Goal: Transaction & Acquisition: Download file/media

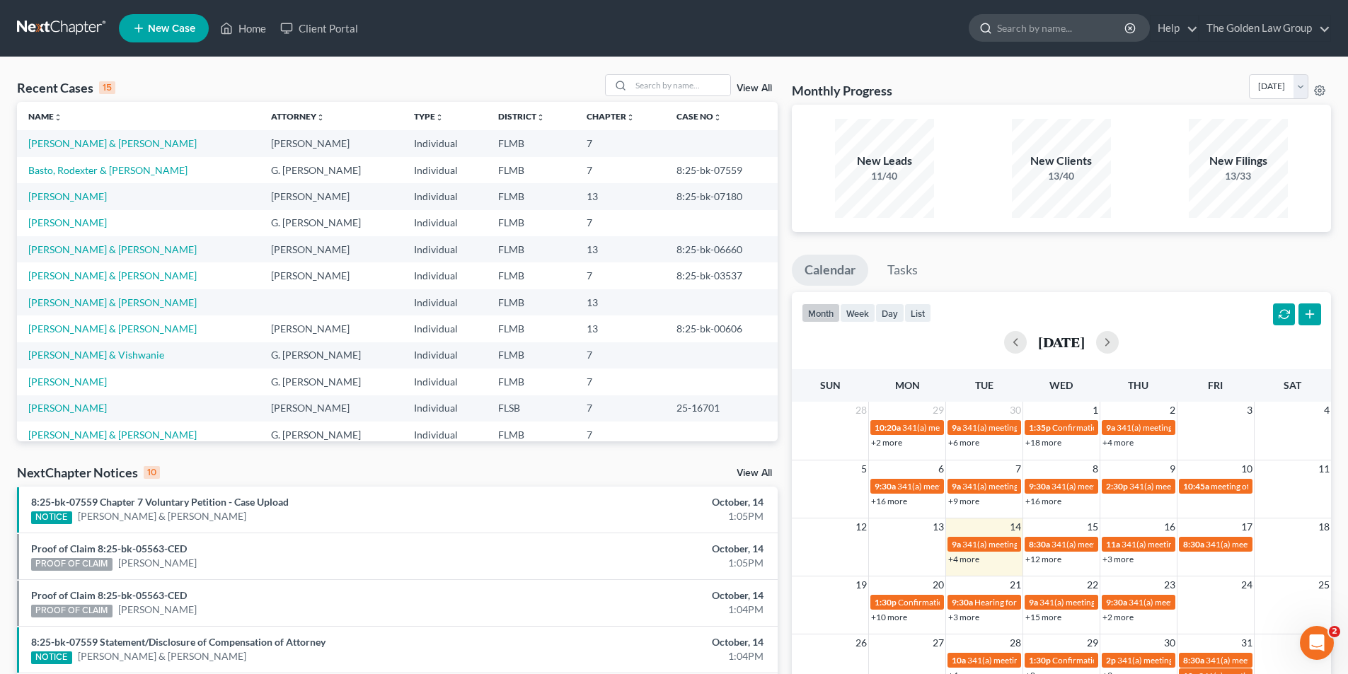
click at [1021, 25] on input "search" at bounding box center [1061, 28] width 129 height 26
type input "[PERSON_NAME]"
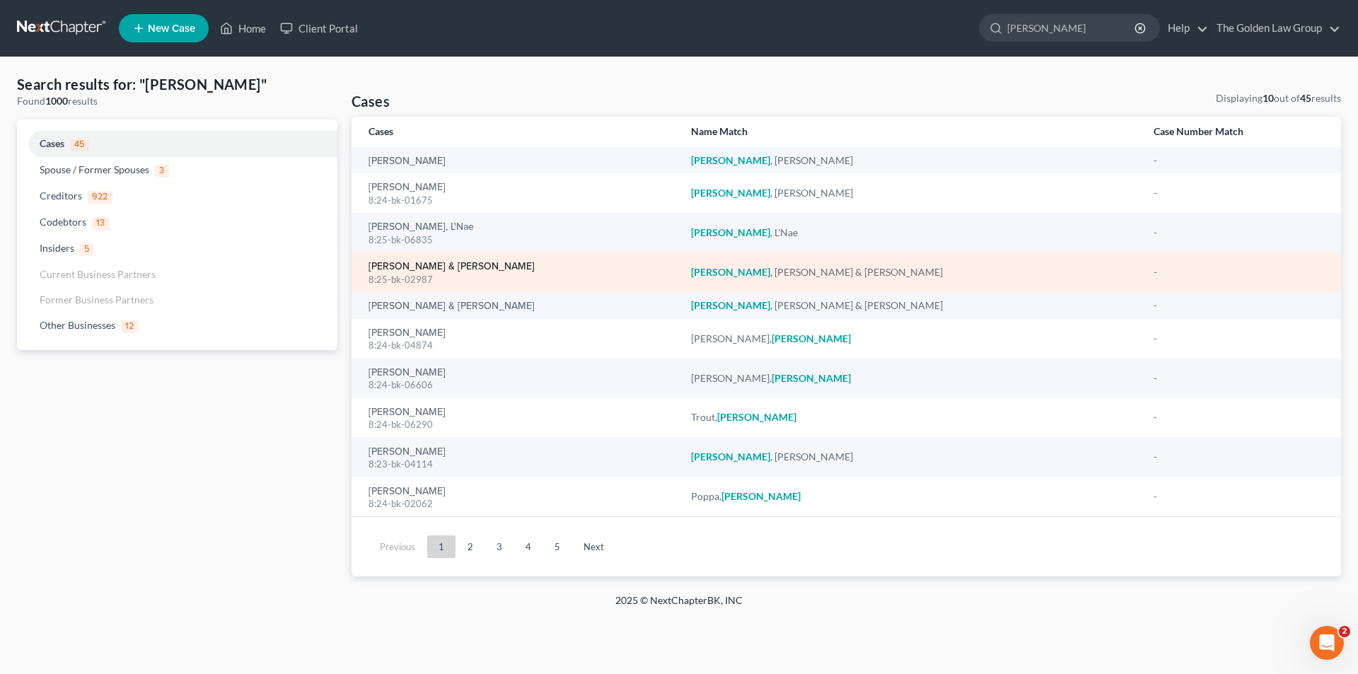
click at [427, 262] on link "[PERSON_NAME] & [PERSON_NAME]" at bounding box center [452, 267] width 166 height 10
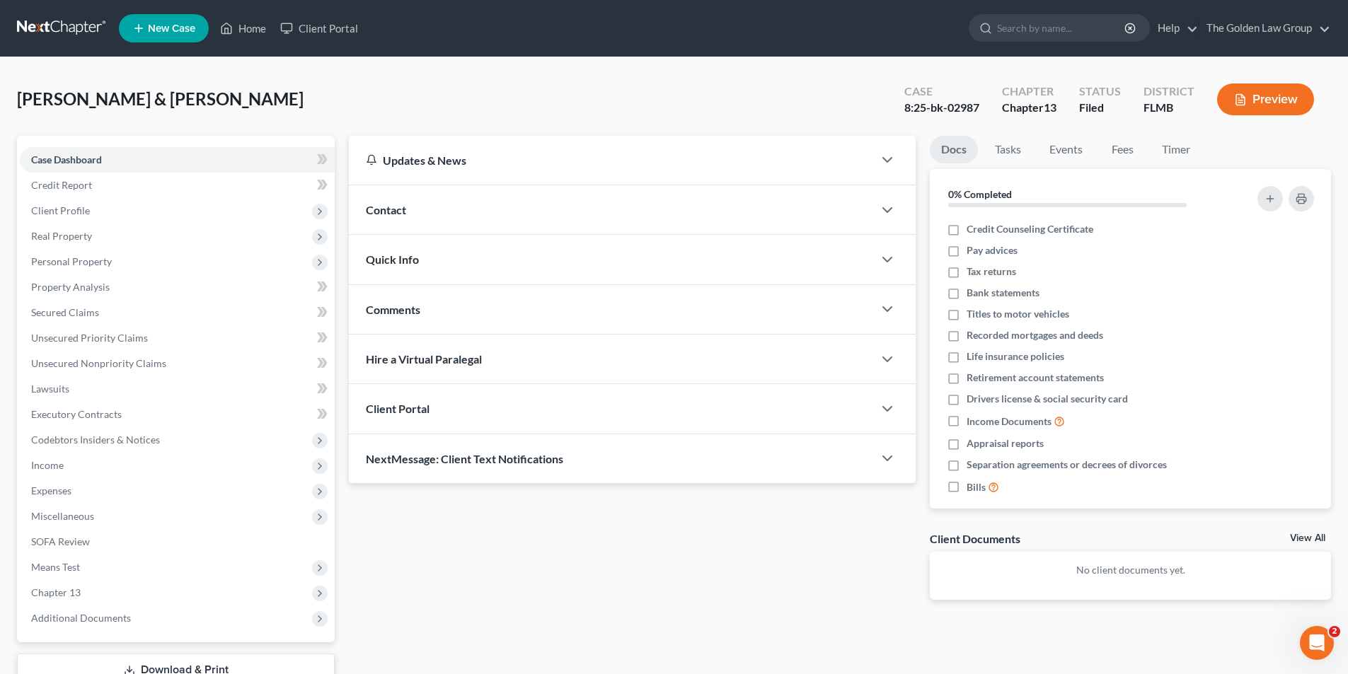
click at [1261, 100] on button "Preview" at bounding box center [1265, 99] width 97 height 32
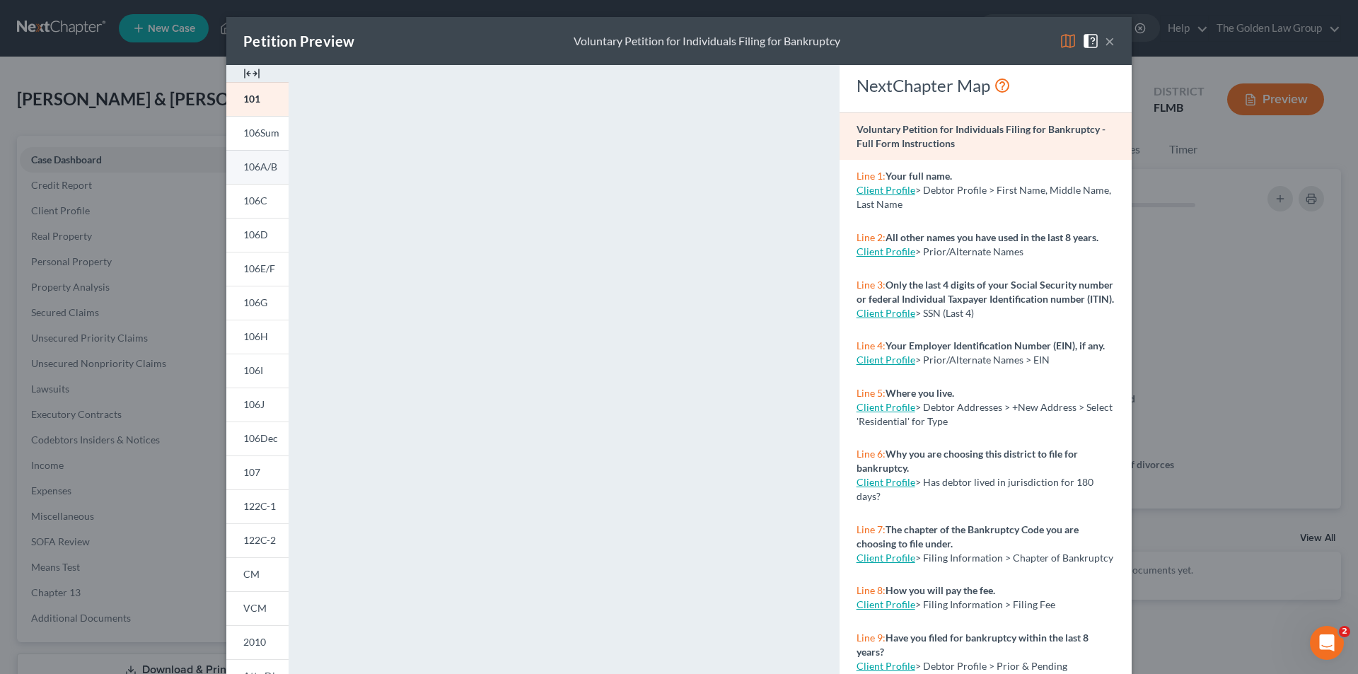
click at [263, 161] on span "106A/B" at bounding box center [260, 167] width 34 height 12
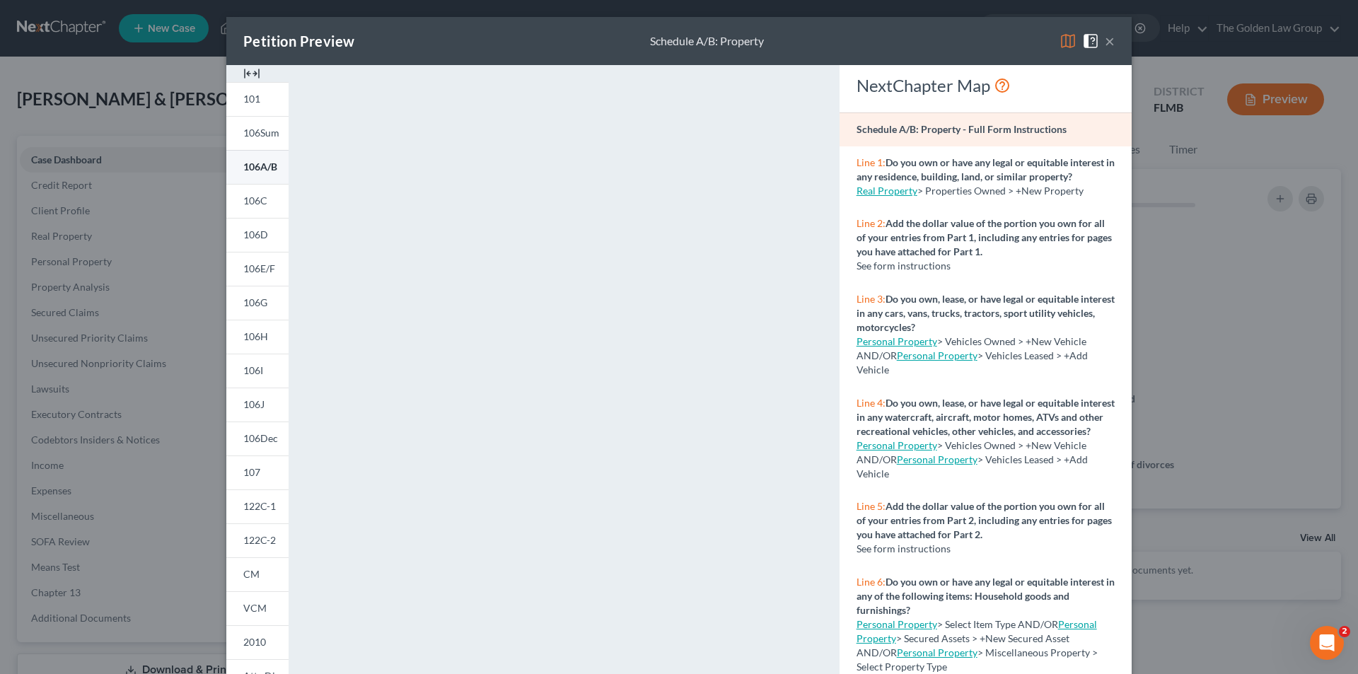
click at [268, 166] on span "106A/B" at bounding box center [260, 167] width 34 height 12
click at [163, 592] on div "Petition Preview Schedule A/B: Property × 101 106Sum 106A/B 106C 106D 106E/F 10…" at bounding box center [679, 337] width 1358 height 674
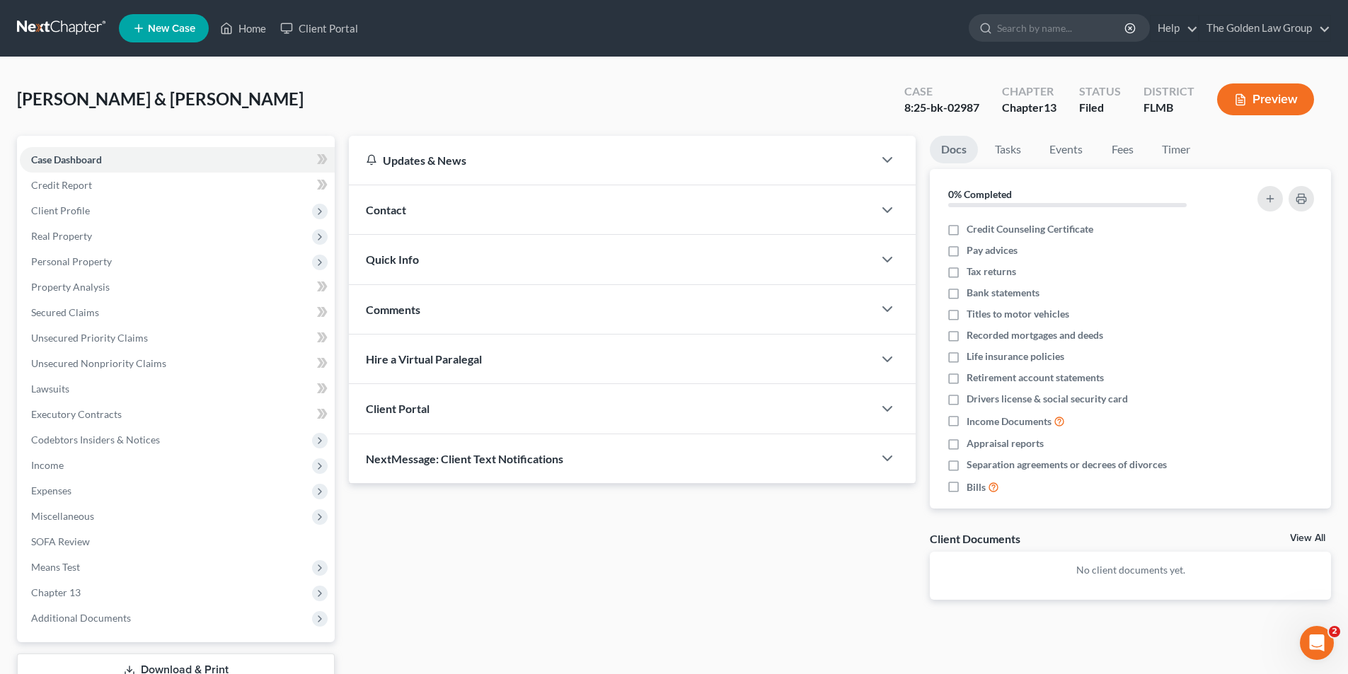
click at [1270, 99] on button "Preview" at bounding box center [1265, 99] width 97 height 32
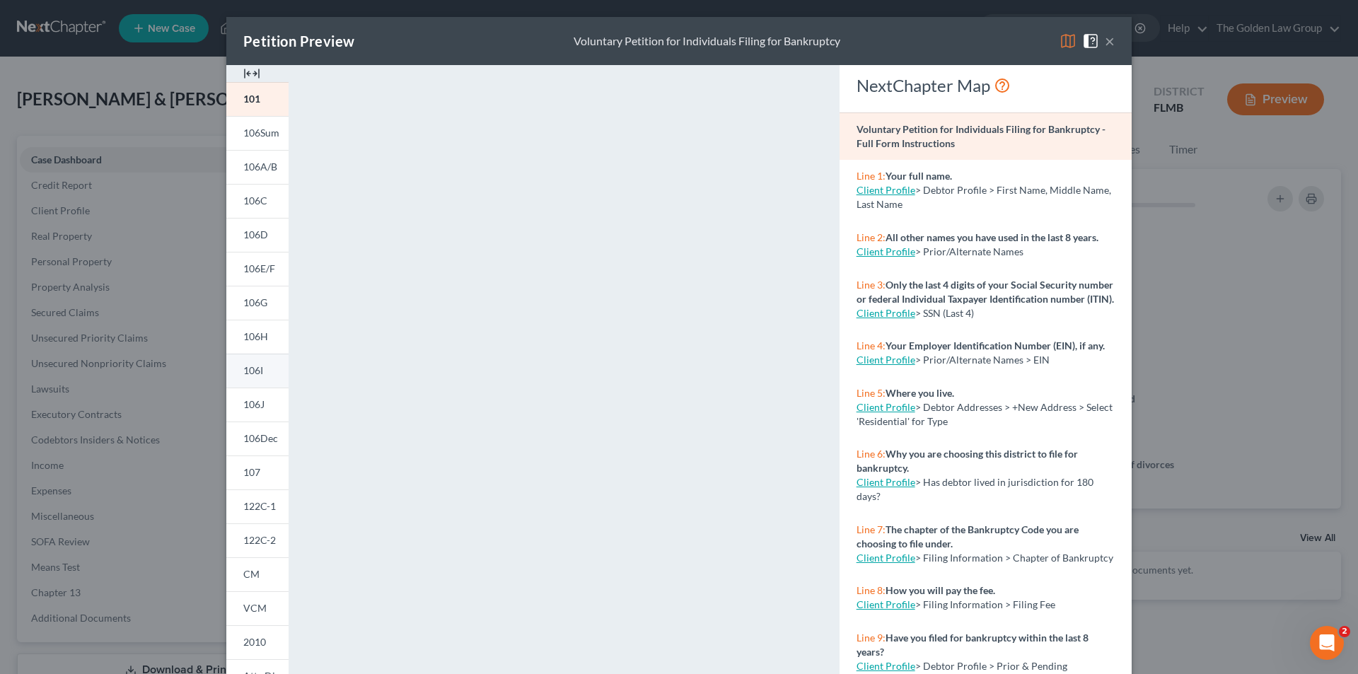
click at [261, 365] on link "106I" at bounding box center [257, 371] width 62 height 34
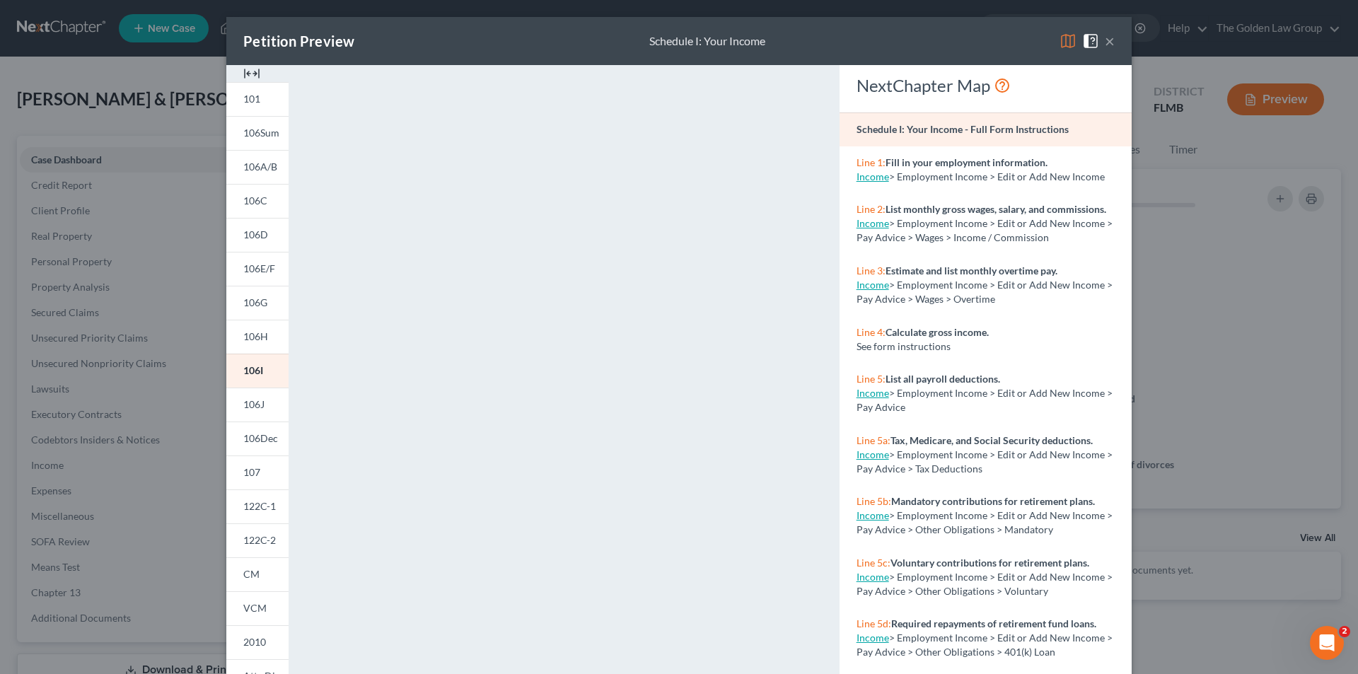
click at [79, 616] on div "Petition Preview Schedule I: Your Income × 101 106Sum 106A/B 106C 106D 106E/F 1…" at bounding box center [679, 337] width 1358 height 674
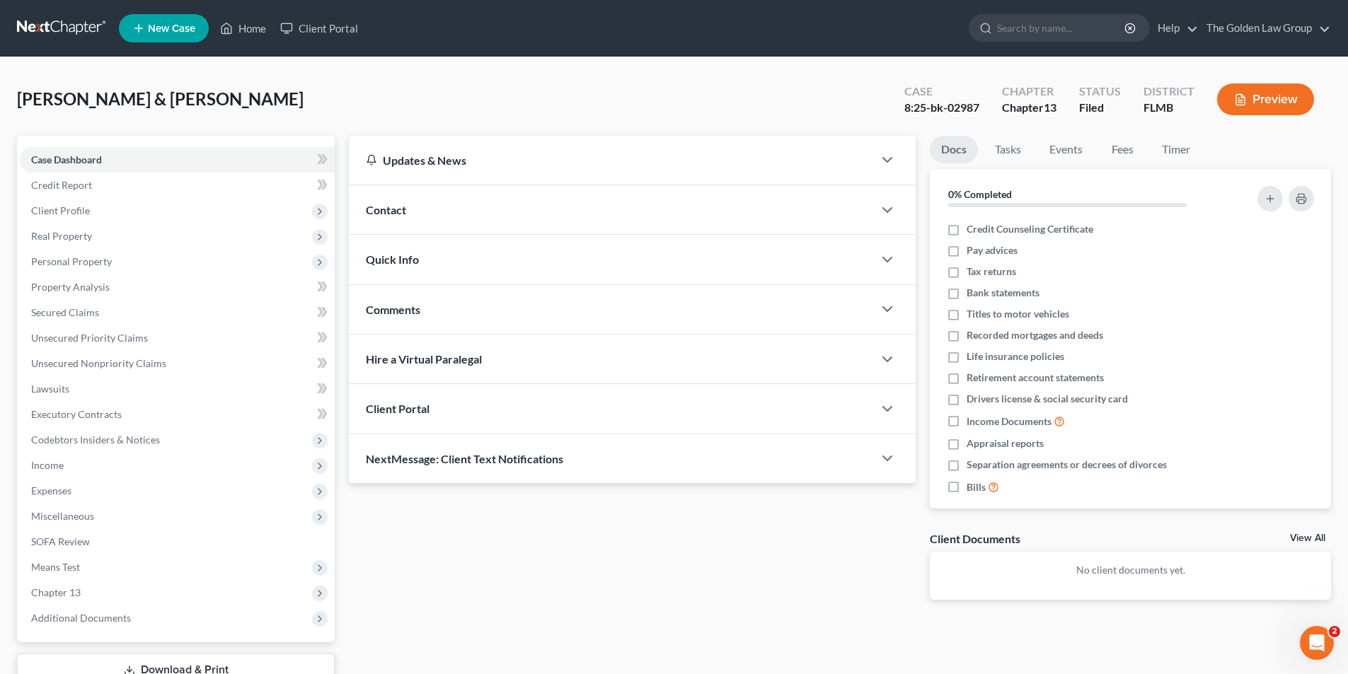
scroll to position [103, 0]
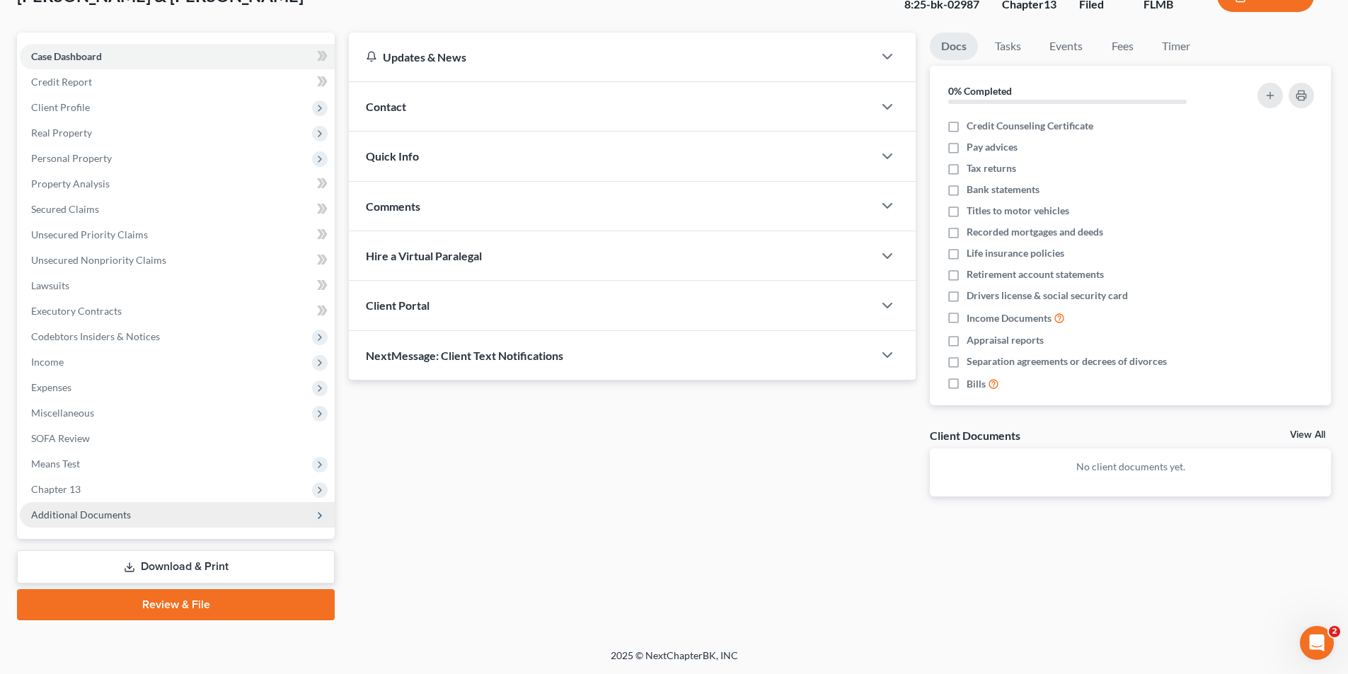
click at [84, 512] on span "Additional Documents" at bounding box center [81, 515] width 100 height 12
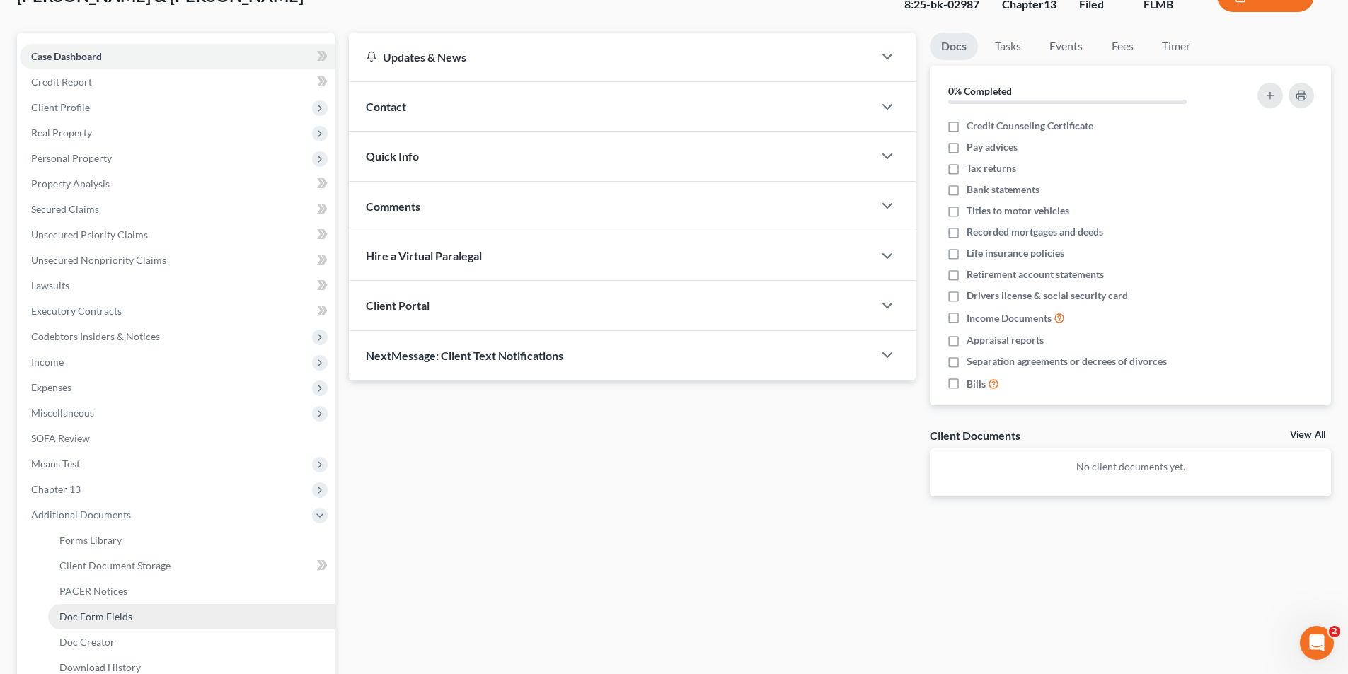
scroll to position [174, 0]
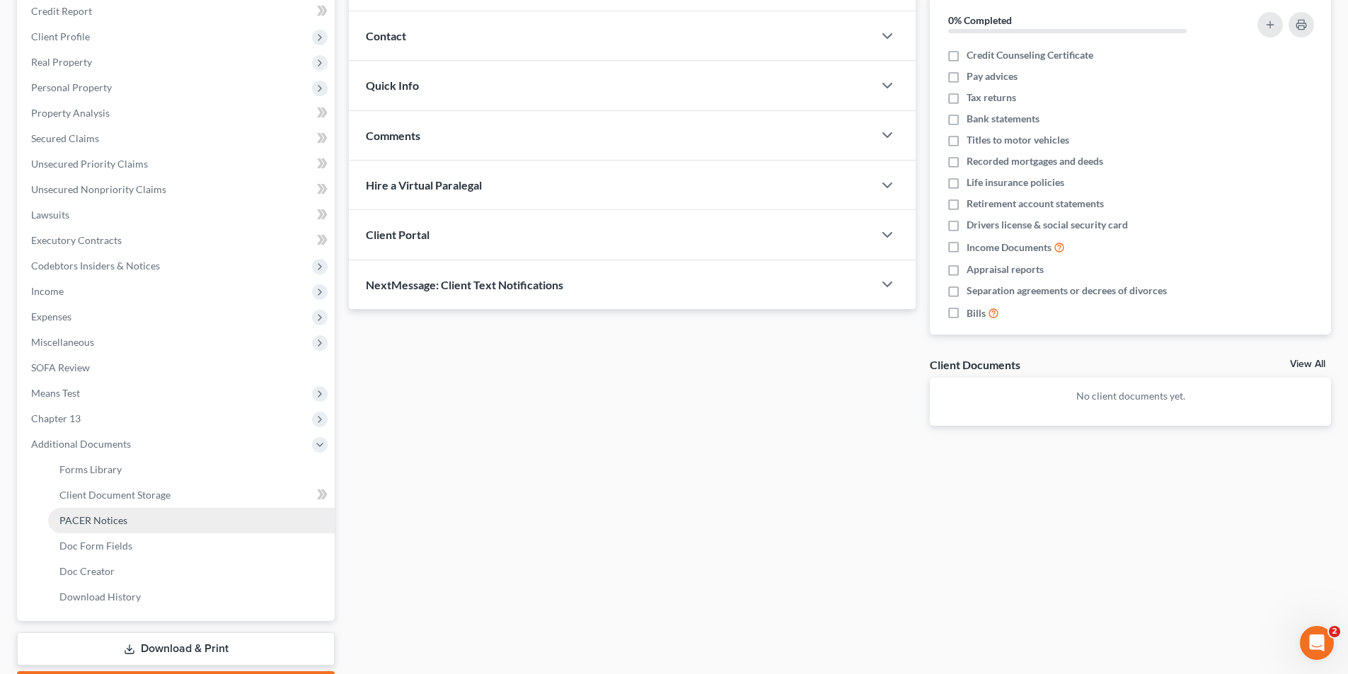
click at [103, 516] on span "PACER Notices" at bounding box center [93, 520] width 68 height 12
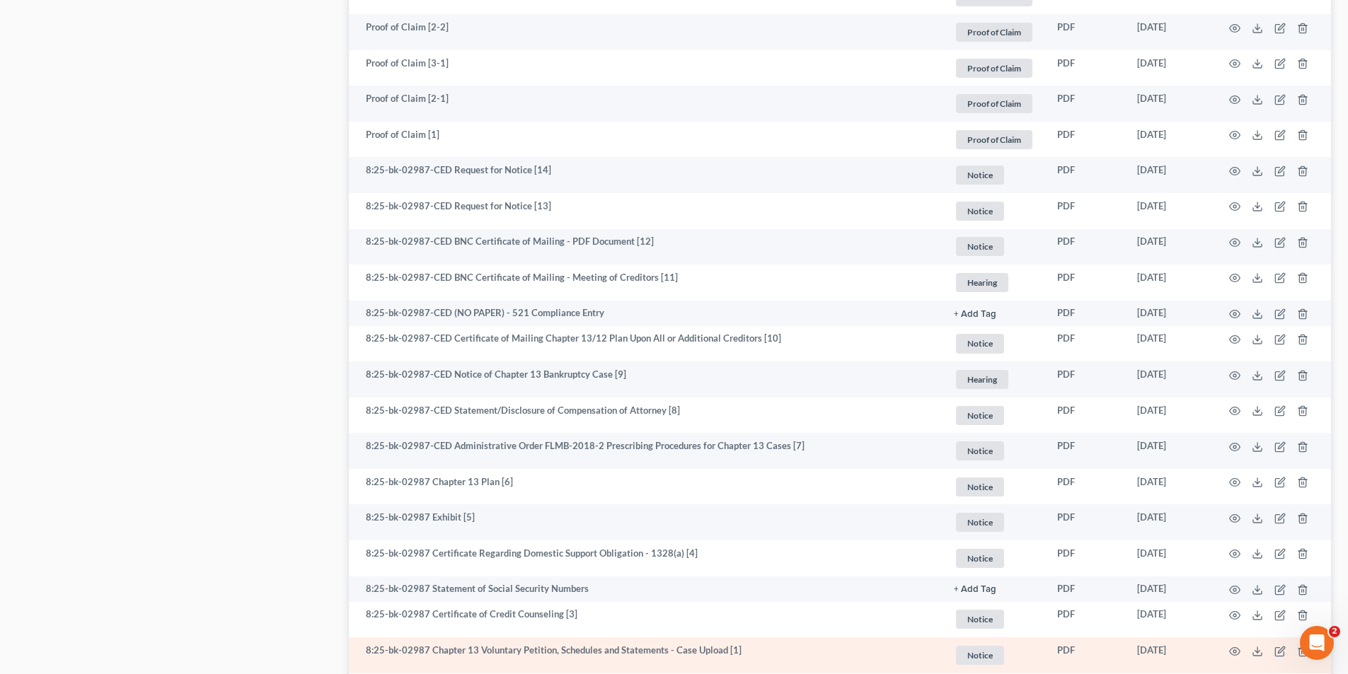
scroll to position [2232, 0]
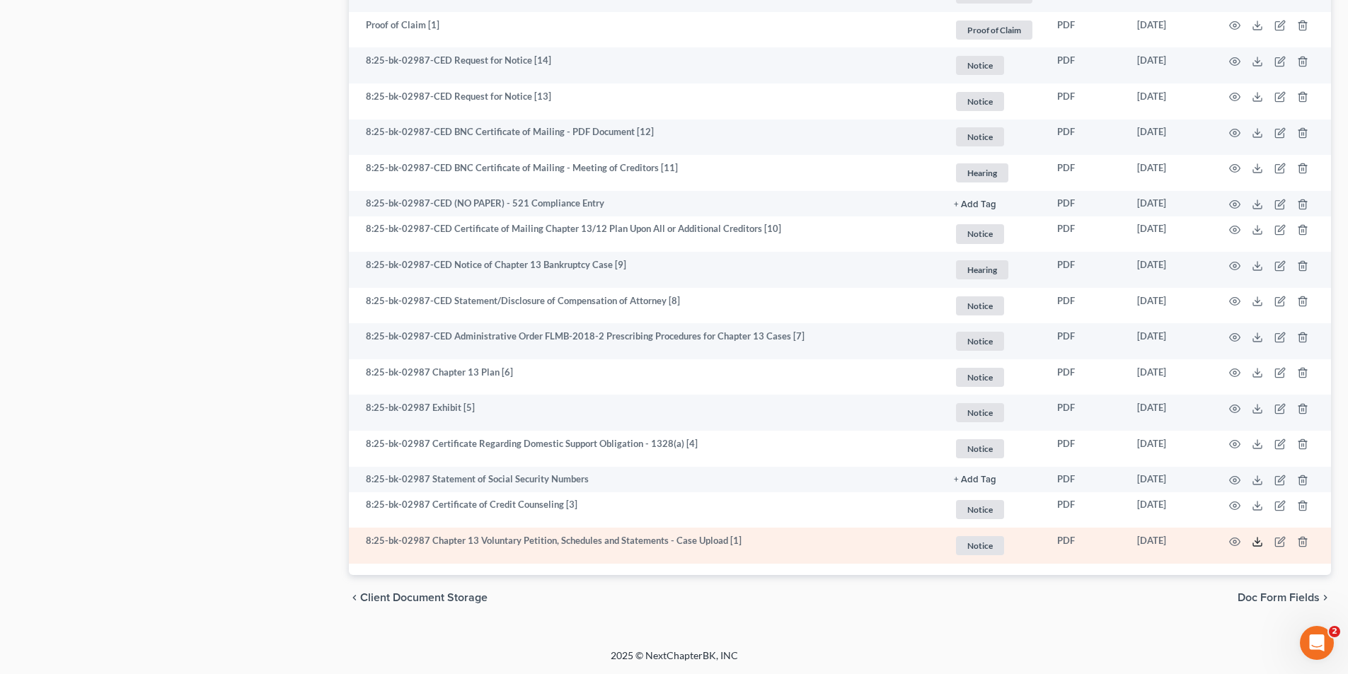
click at [1259, 542] on polyline at bounding box center [1257, 542] width 5 height 2
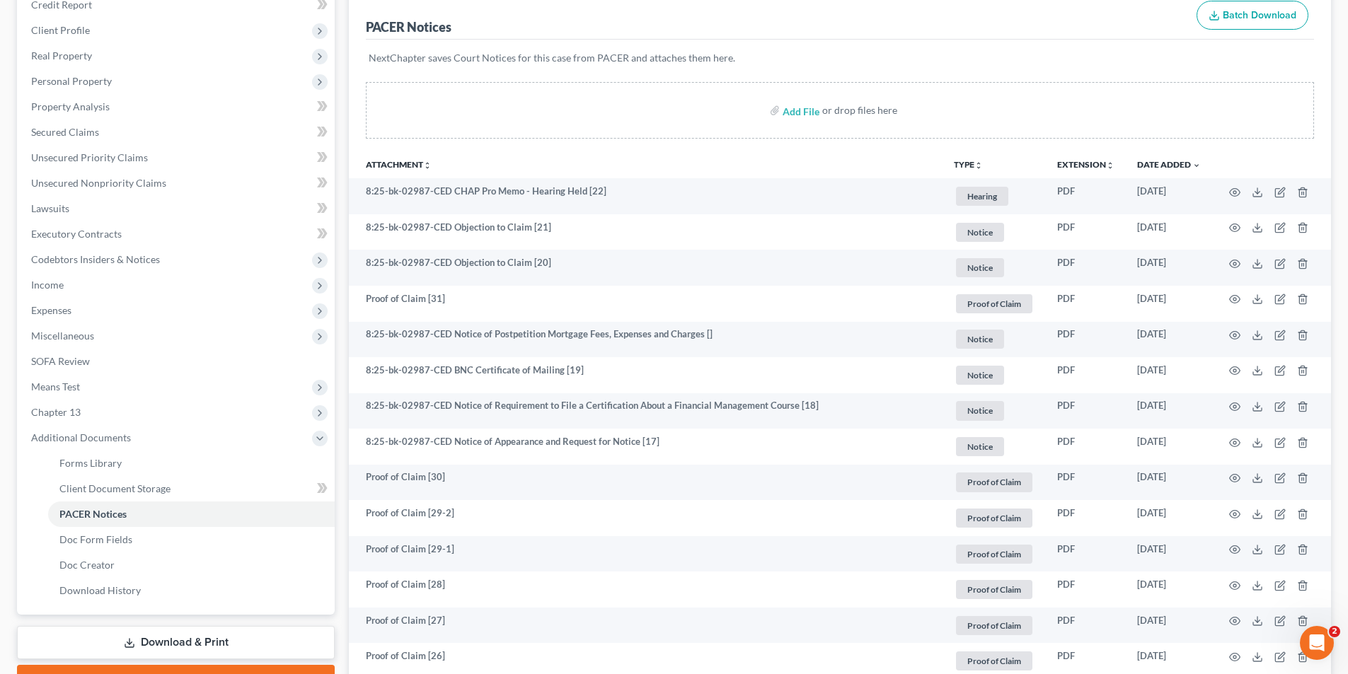
scroll to position [0, 0]
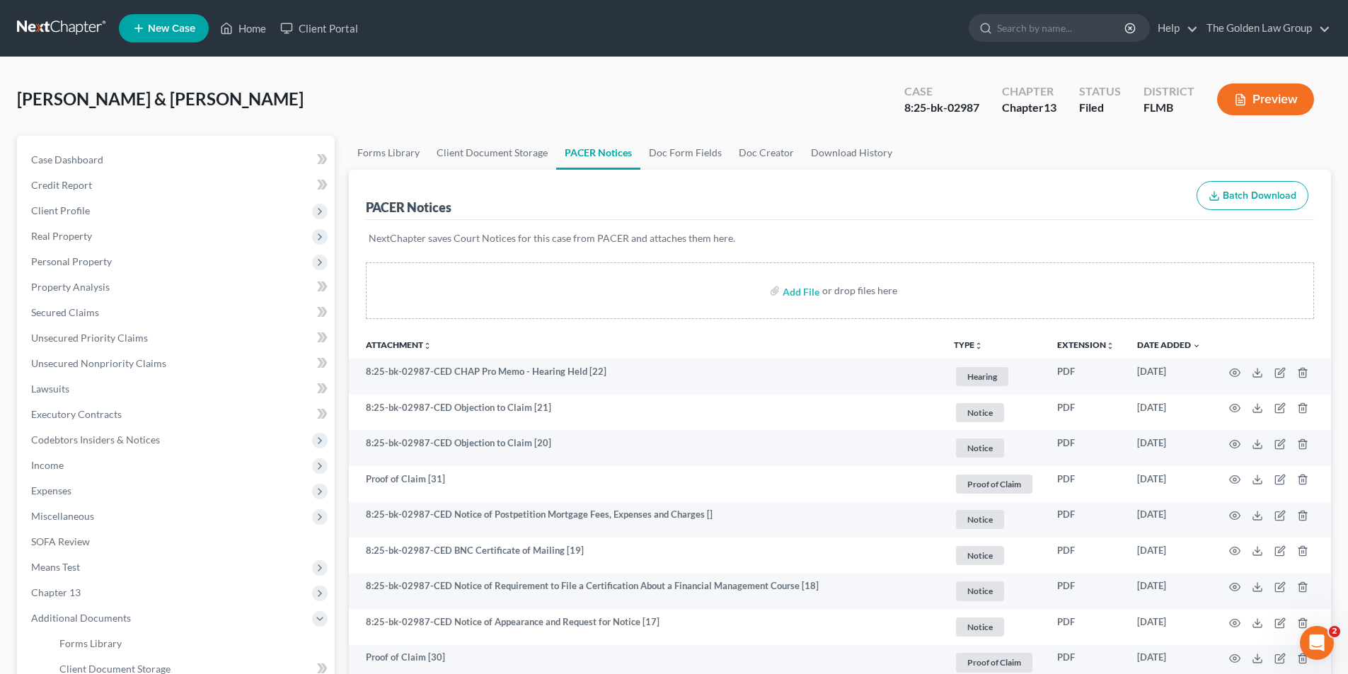
click at [1278, 103] on button "Preview" at bounding box center [1265, 99] width 97 height 32
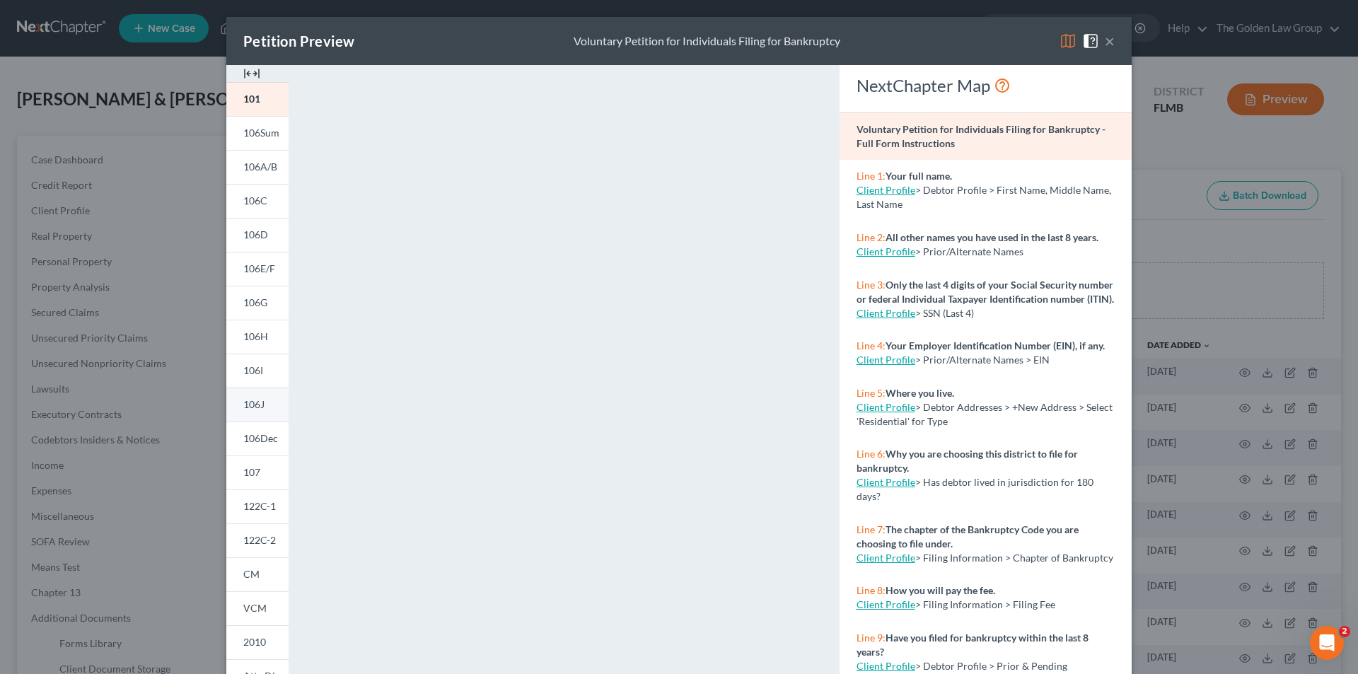
click at [255, 402] on span "106J" at bounding box center [253, 404] width 21 height 12
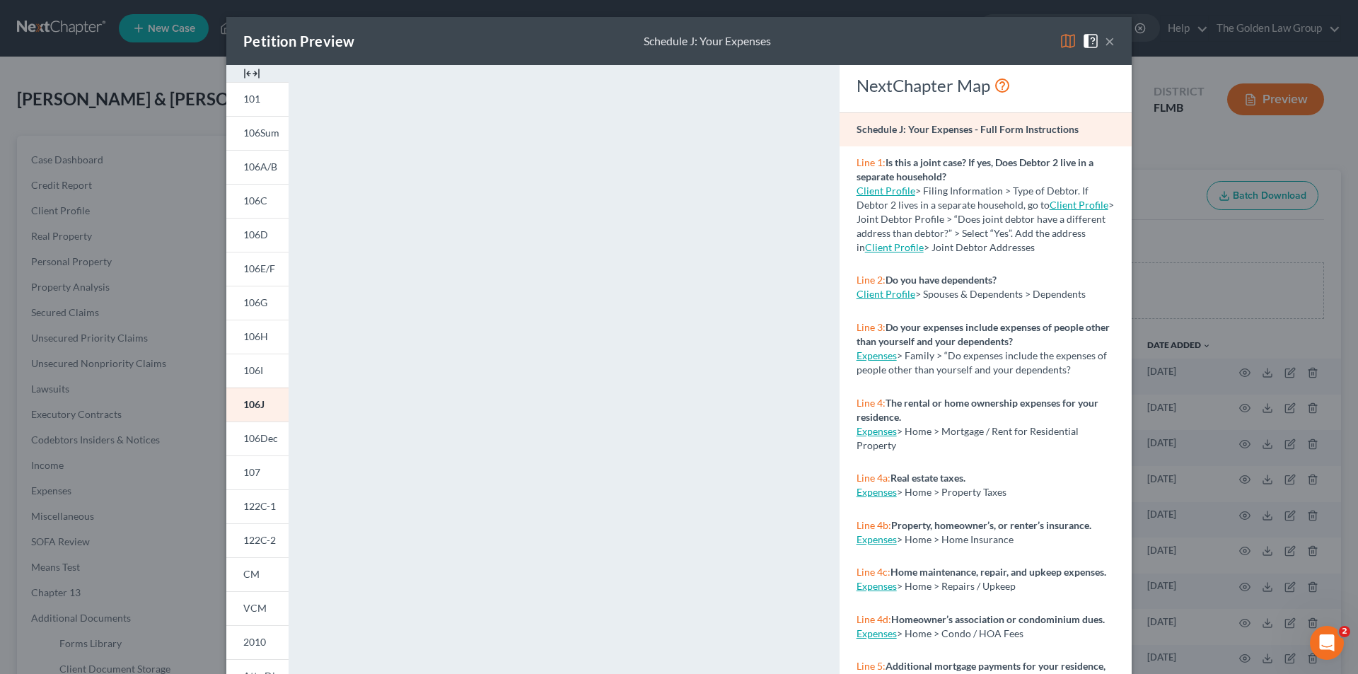
click at [149, 521] on div "Petition Preview Schedule J: Your Expenses × 101 106Sum 106A/B 106C 106D 106E/F…" at bounding box center [679, 337] width 1358 height 674
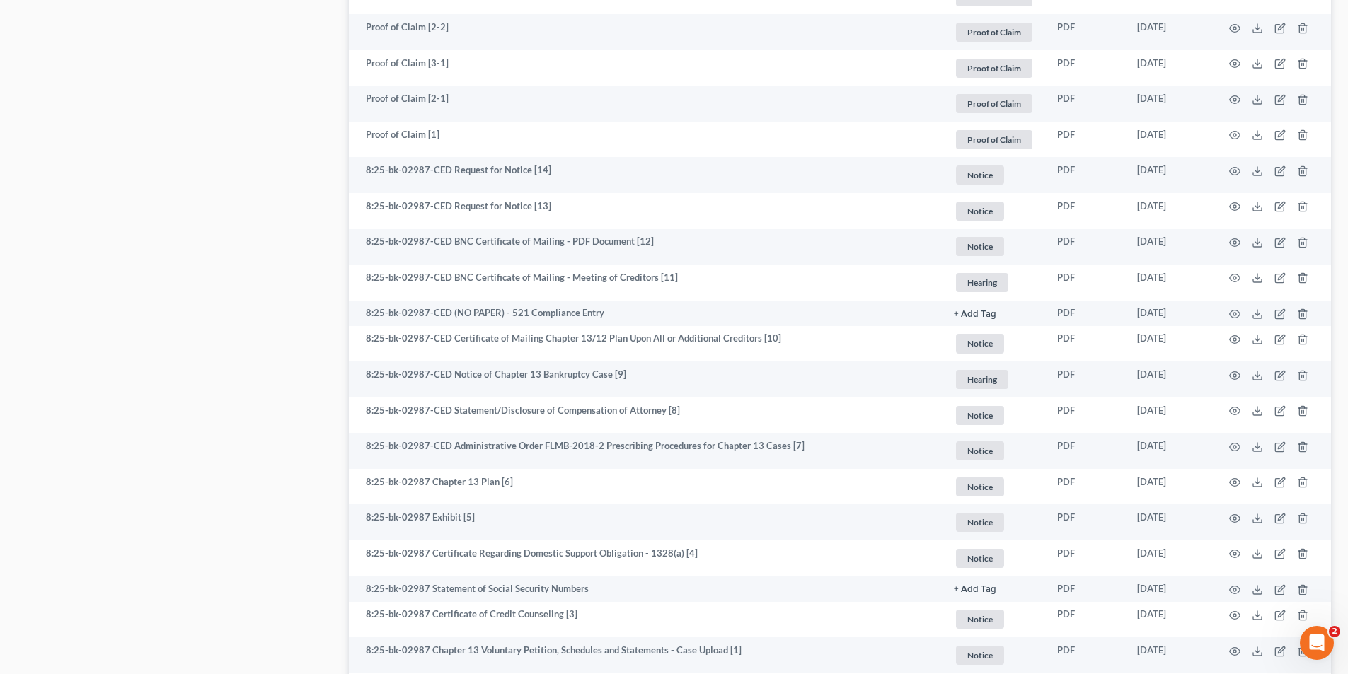
scroll to position [2232, 0]
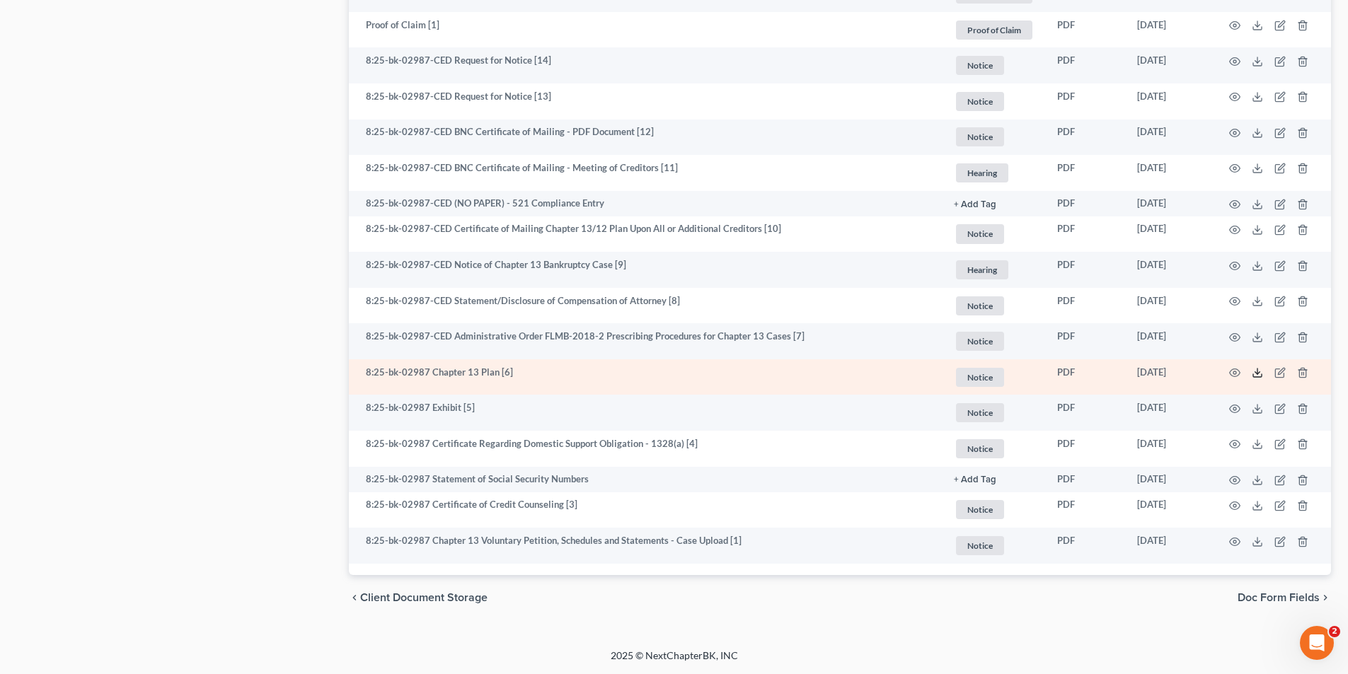
click at [1256, 370] on icon at bounding box center [1257, 372] width 11 height 11
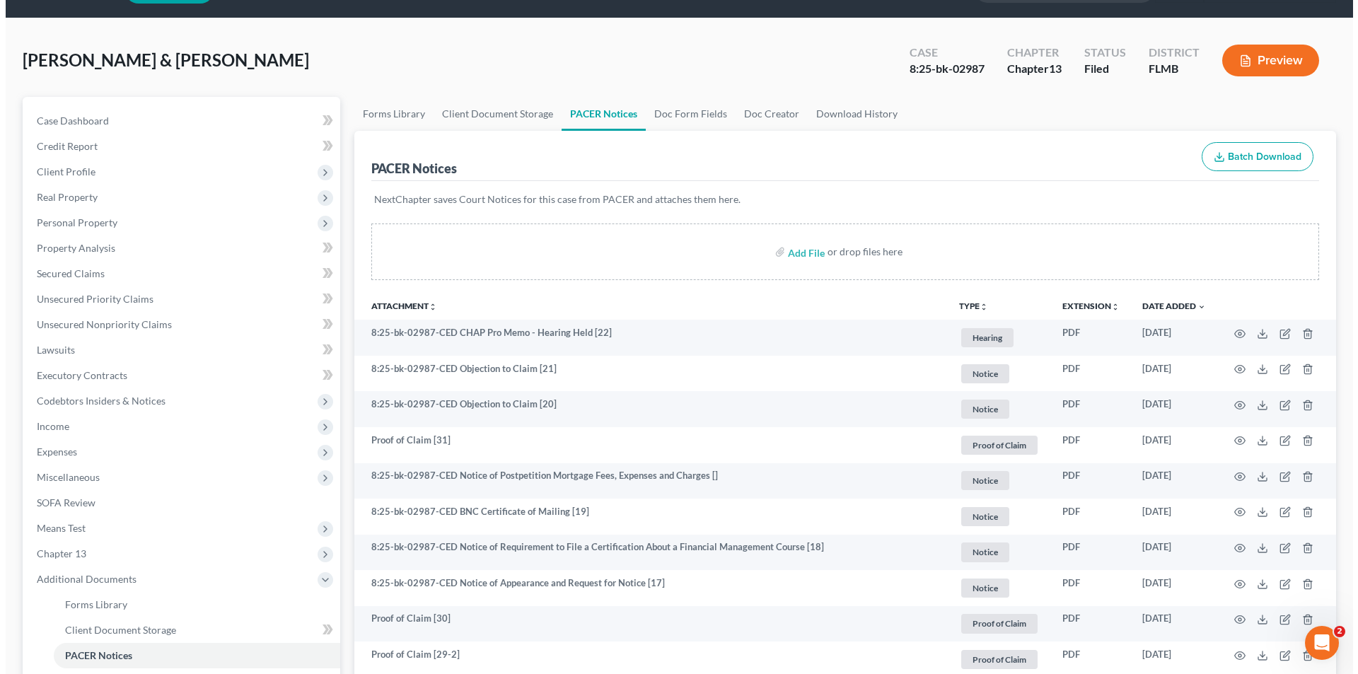
scroll to position [0, 0]
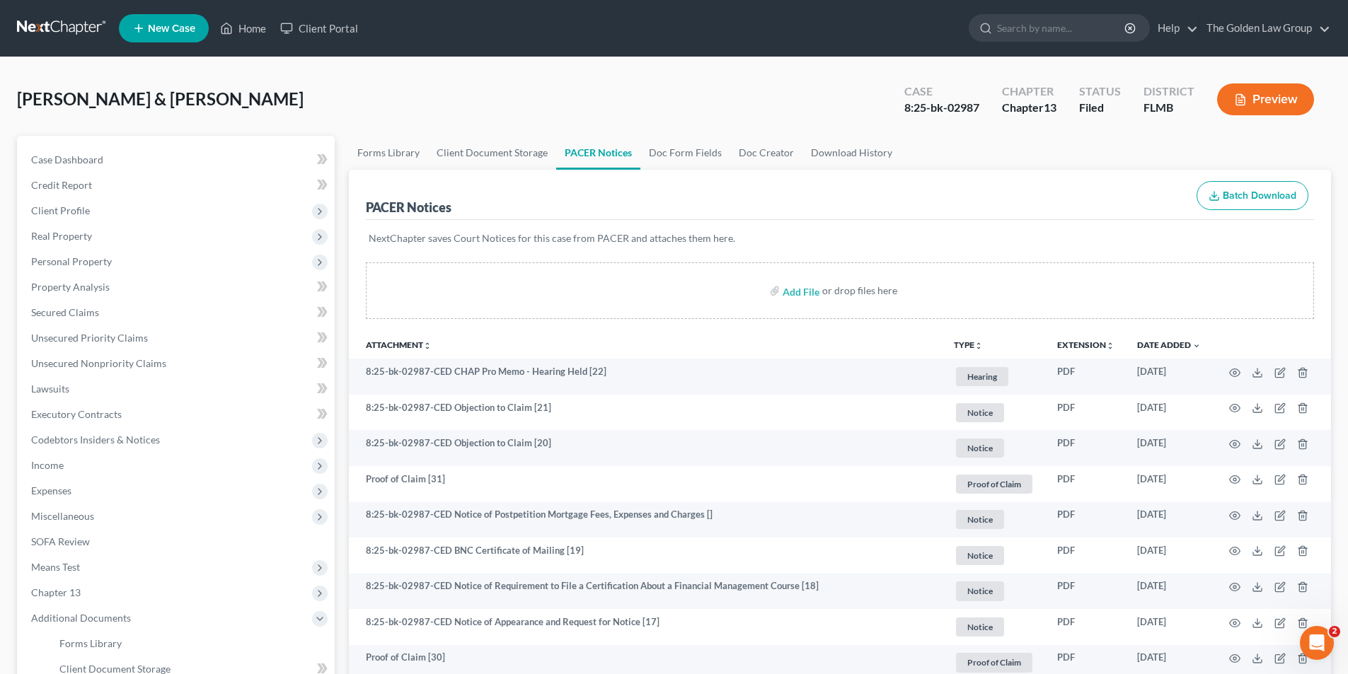
click at [1262, 93] on button "Preview" at bounding box center [1265, 99] width 97 height 32
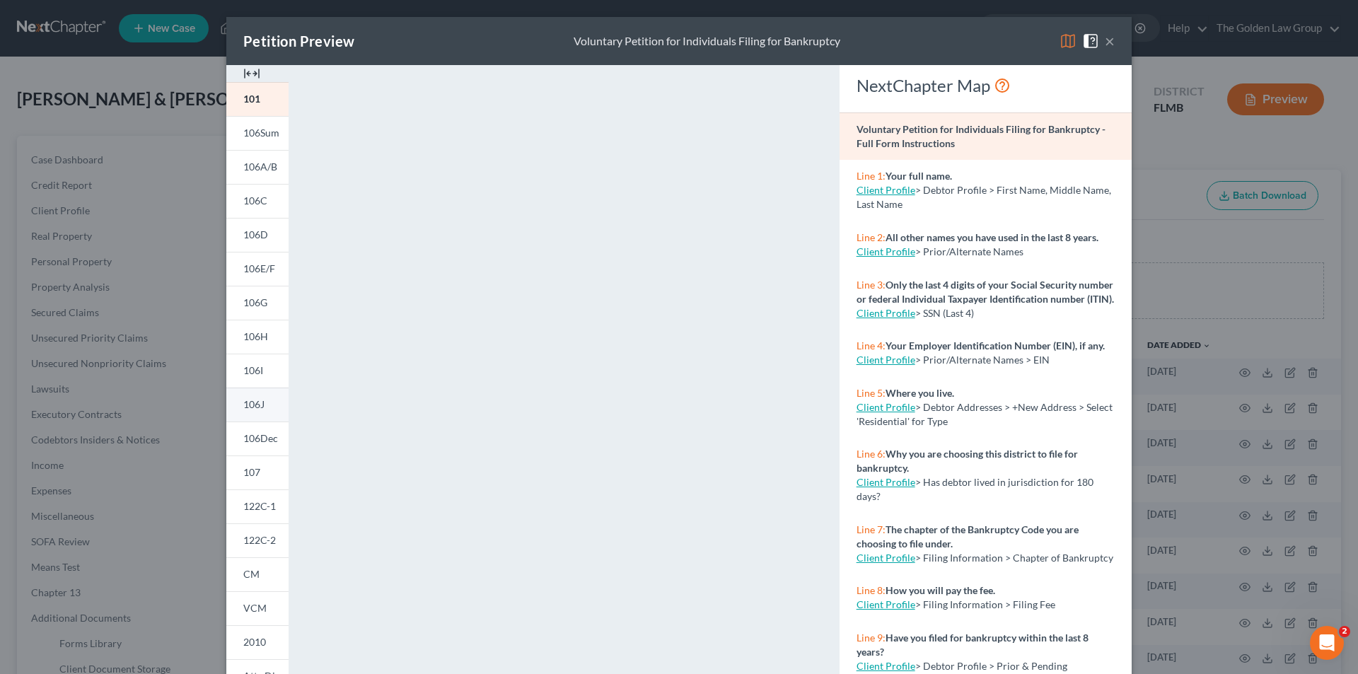
click at [257, 400] on span "106J" at bounding box center [253, 404] width 21 height 12
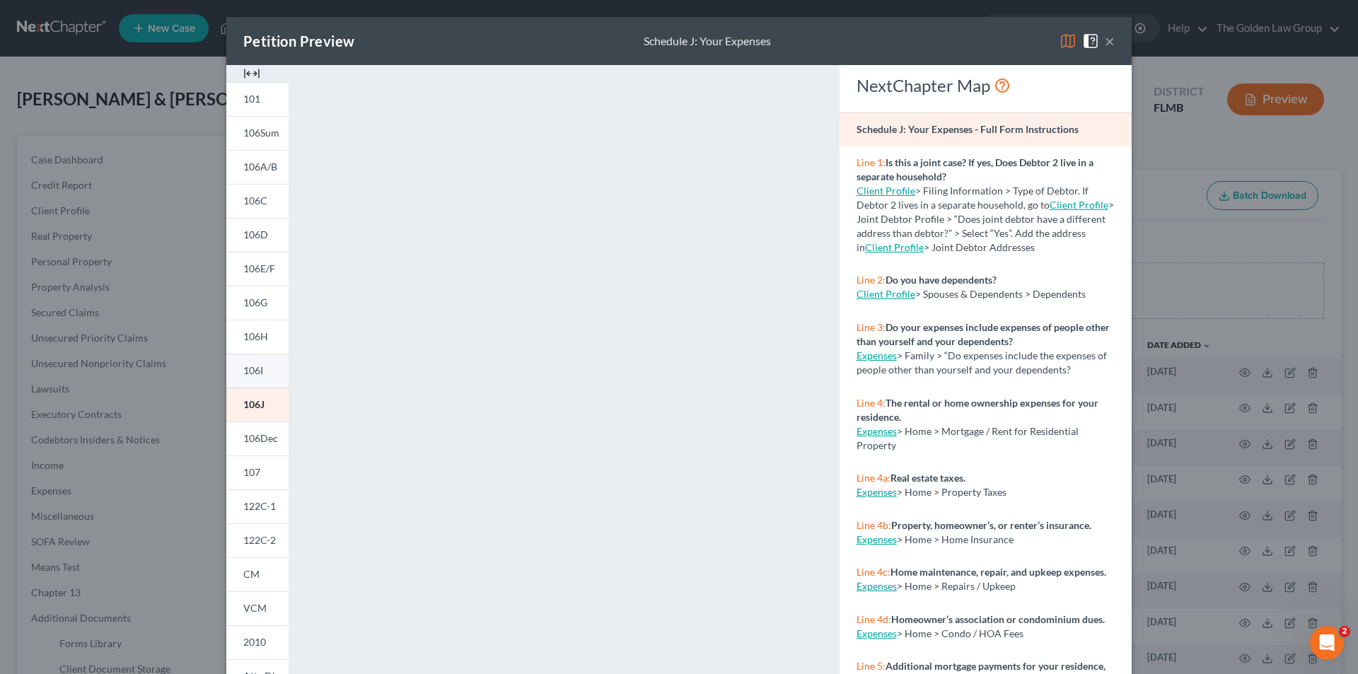
click at [262, 373] on link "106I" at bounding box center [257, 371] width 62 height 34
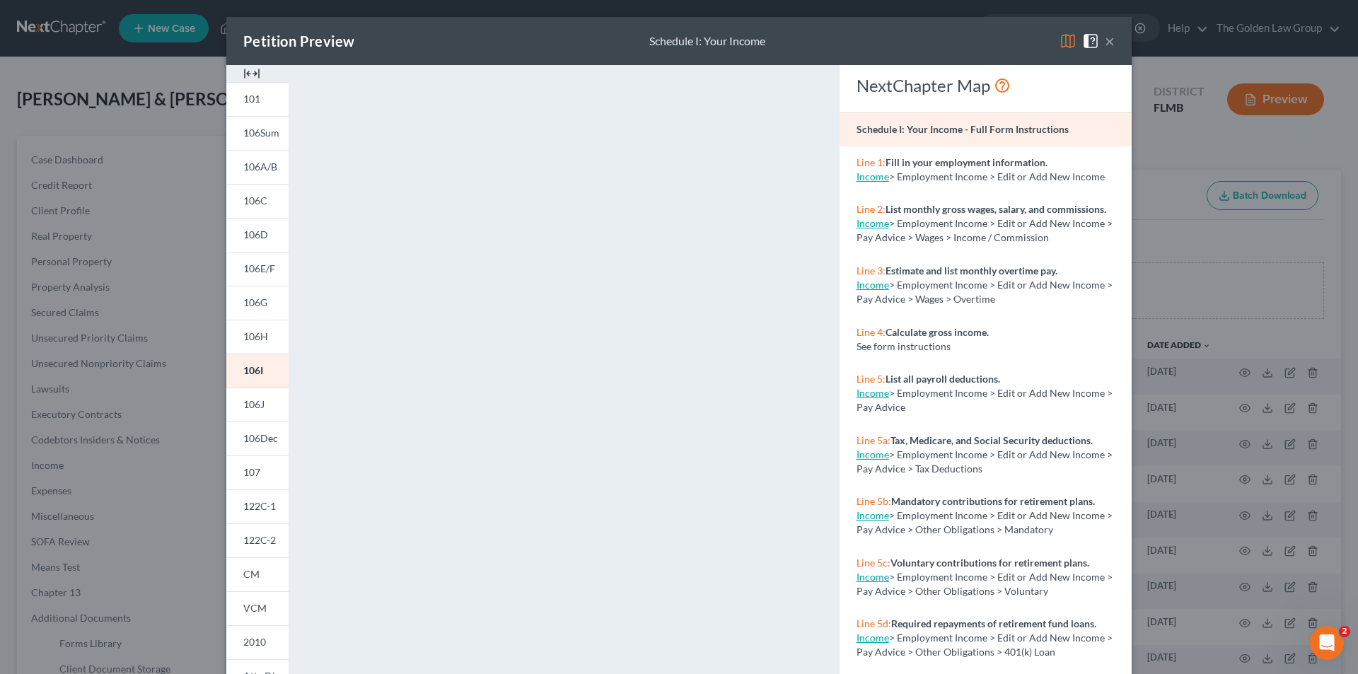
click at [197, 239] on div "Petition Preview Schedule I: Your Income × 101 106Sum 106A/B 106C 106D 106E/F 1…" at bounding box center [679, 337] width 1358 height 674
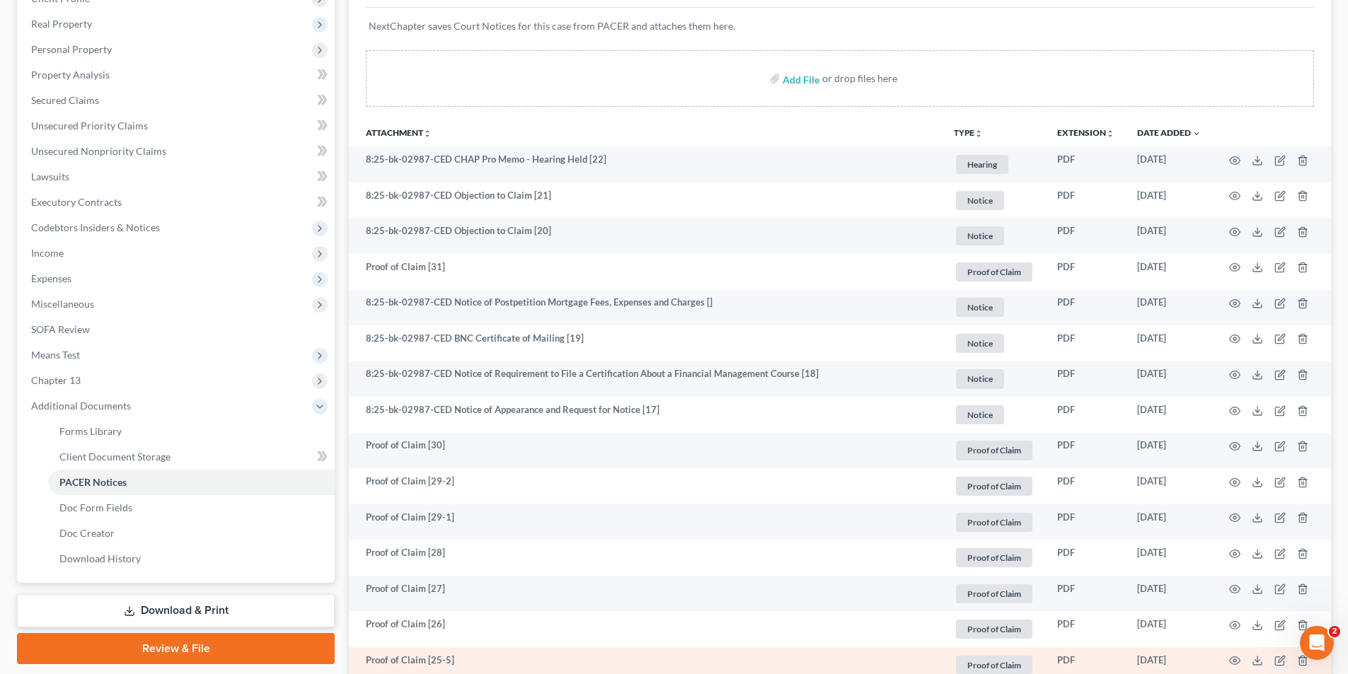
scroll to position [283, 0]
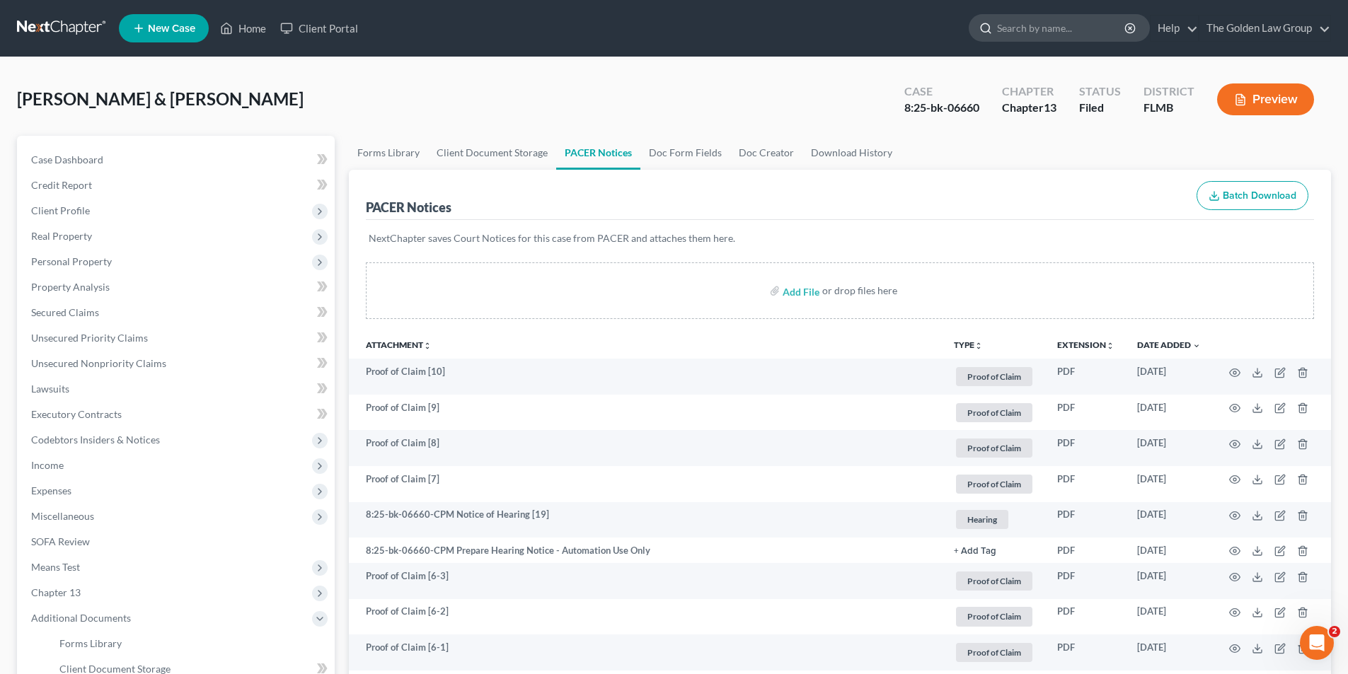
click at [1040, 25] on input "search" at bounding box center [1061, 28] width 129 height 26
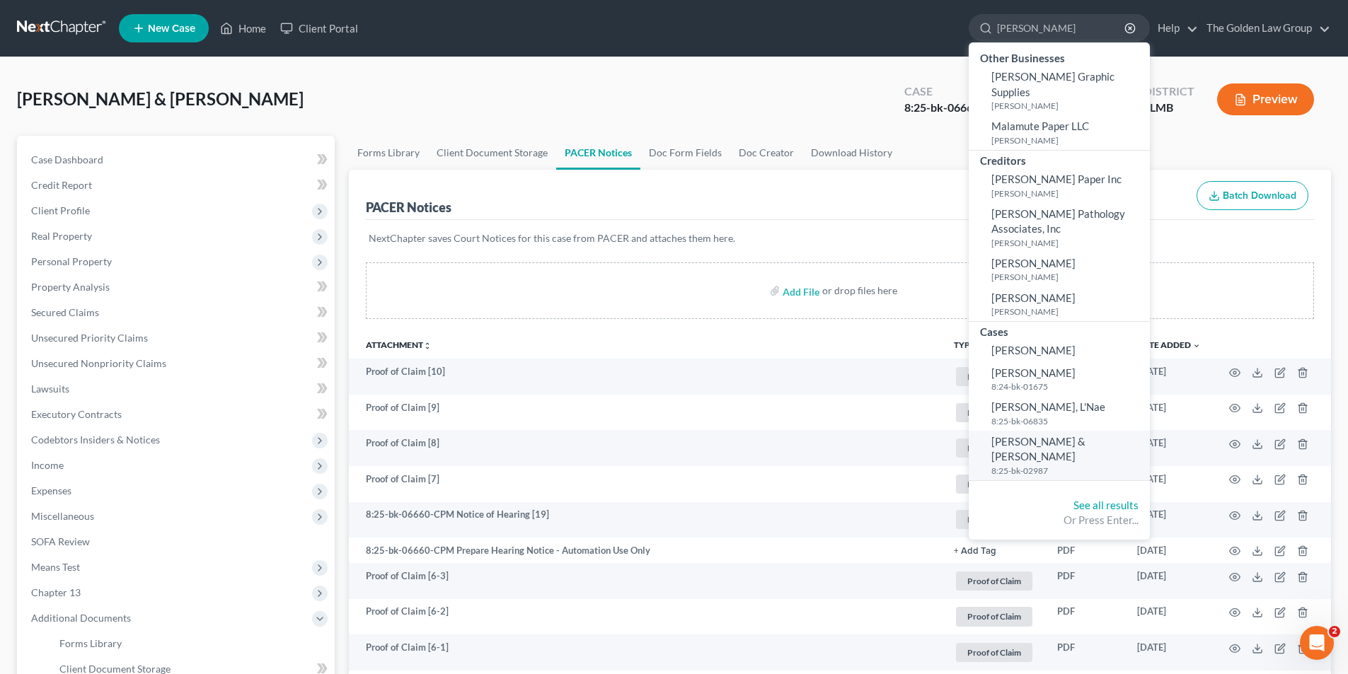
type input "[PERSON_NAME]"
click at [1025, 435] on span "[PERSON_NAME] & [PERSON_NAME]" at bounding box center [1038, 449] width 94 height 28
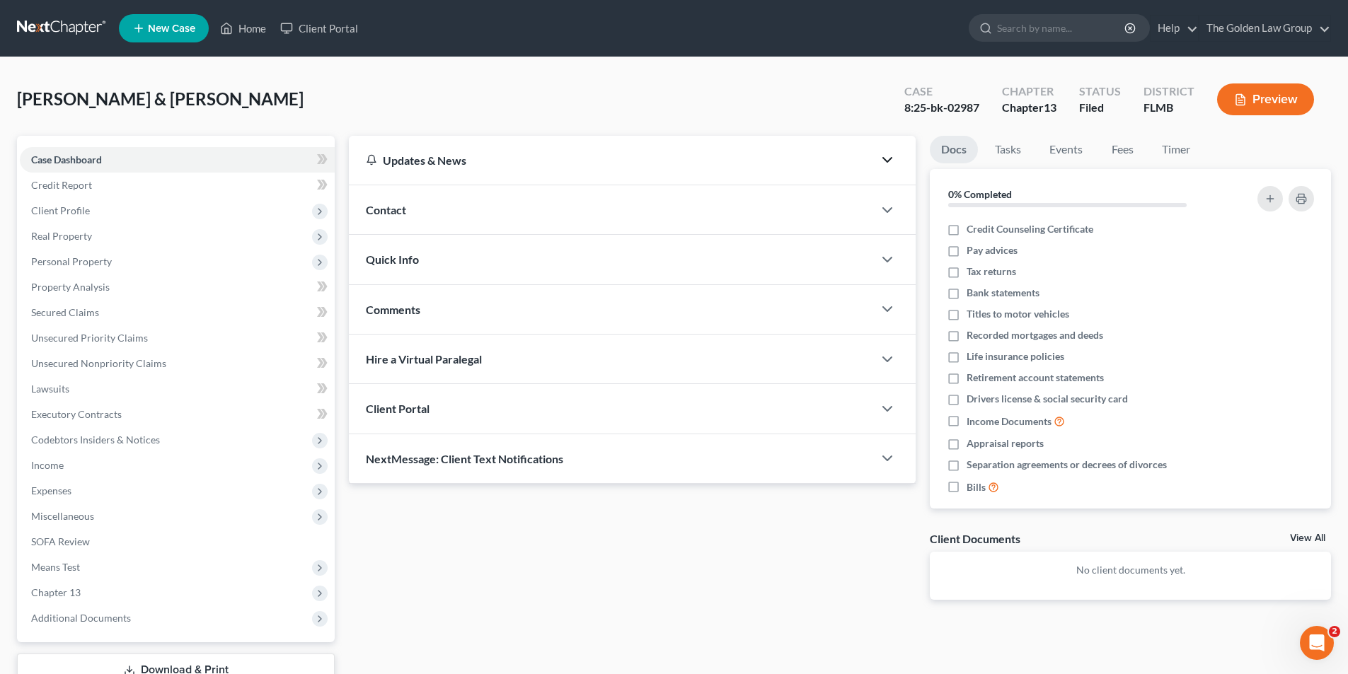
click at [885, 156] on icon "button" at bounding box center [887, 159] width 17 height 17
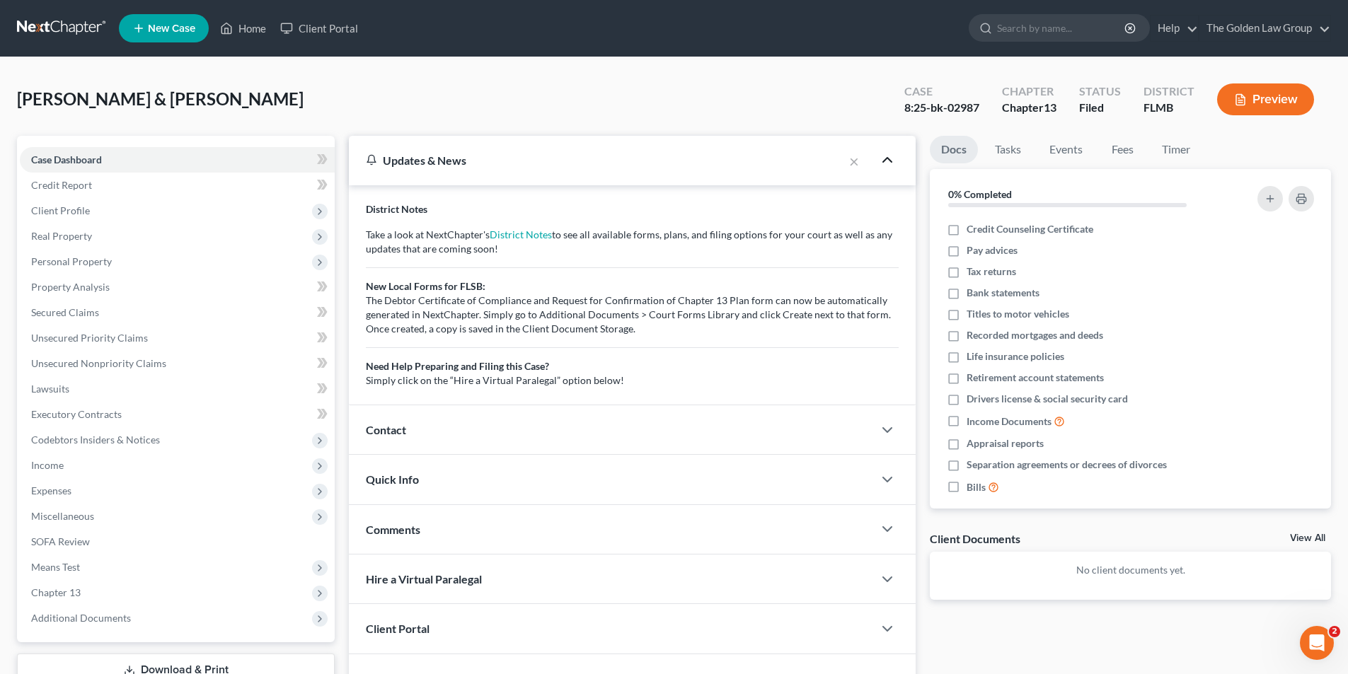
click at [668, 105] on div "Pattee, William & Amber Upgraded Case 8:25-bk-02987 Chapter Chapter 13 Status F…" at bounding box center [674, 105] width 1314 height 62
click at [1043, 29] on input "search" at bounding box center [1061, 28] width 129 height 26
click at [1257, 99] on button "Preview" at bounding box center [1265, 99] width 97 height 32
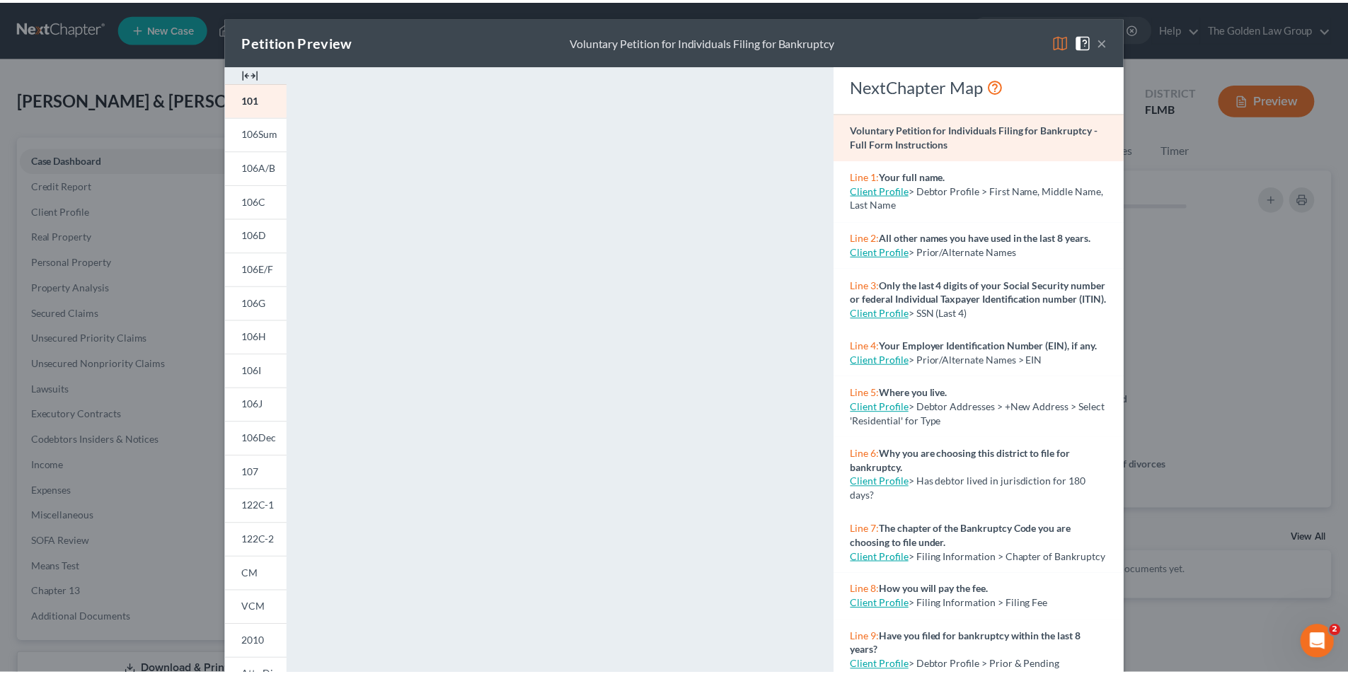
scroll to position [124, 0]
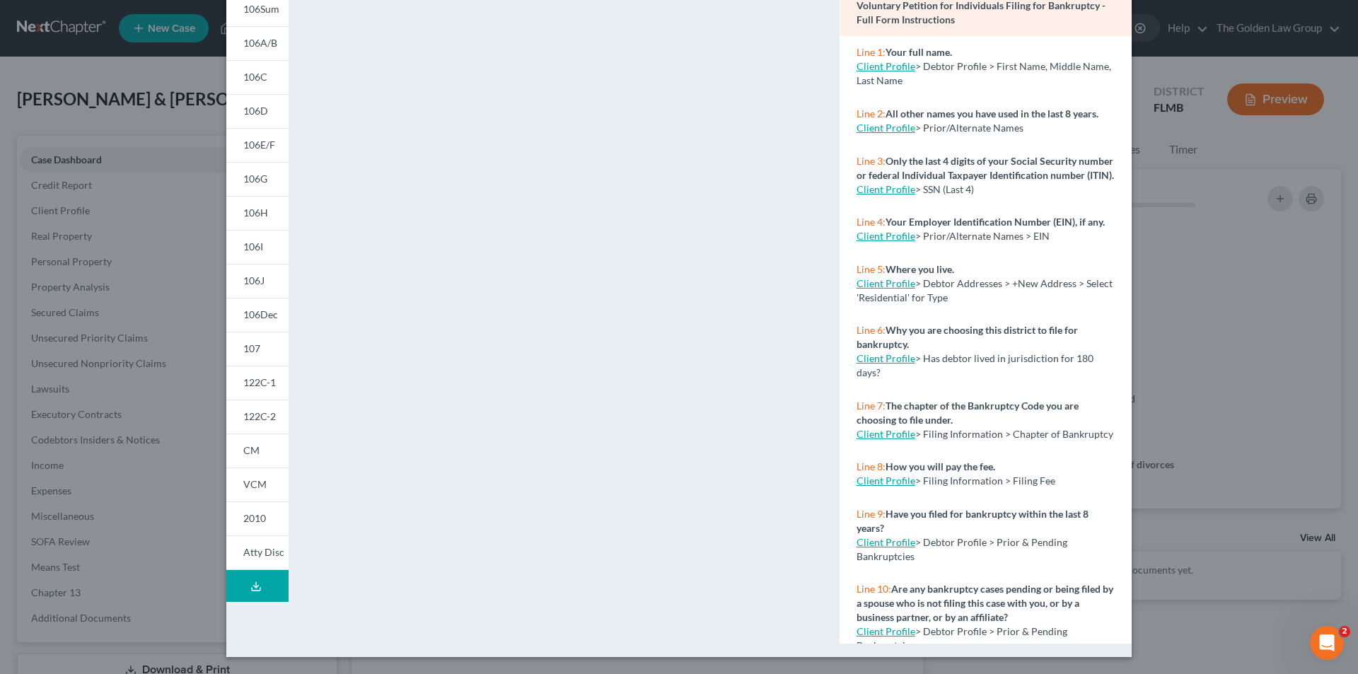
click at [105, 616] on div "Petition Preview Voluntary Petition for Individuals Filing for Bankruptcy × 101…" at bounding box center [679, 337] width 1358 height 674
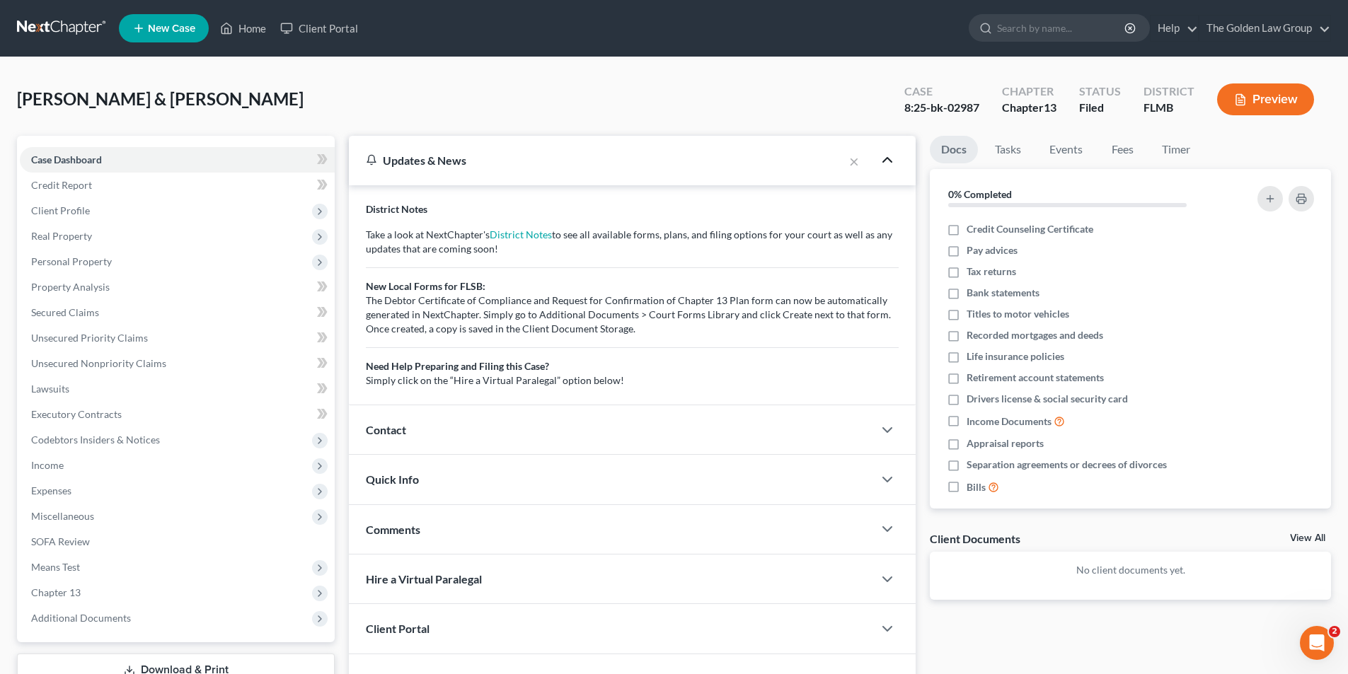
scroll to position [103, 0]
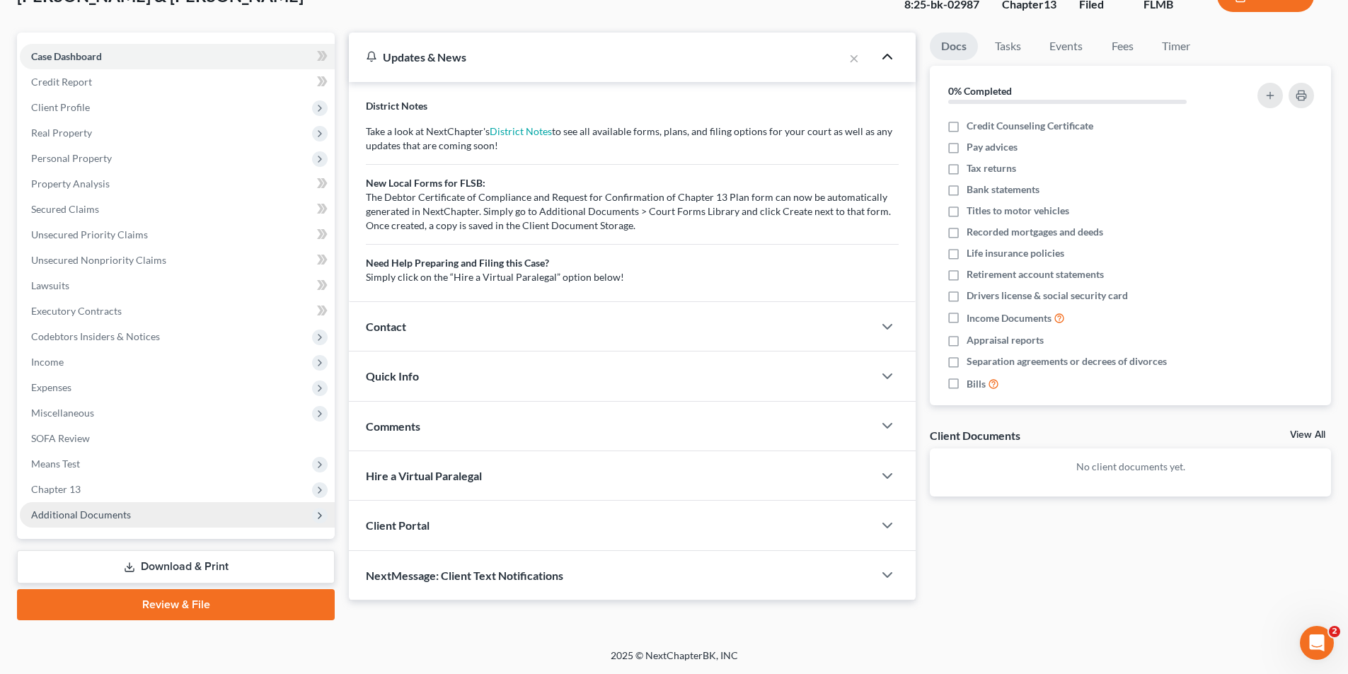
click at [104, 514] on span "Additional Documents" at bounding box center [81, 515] width 100 height 12
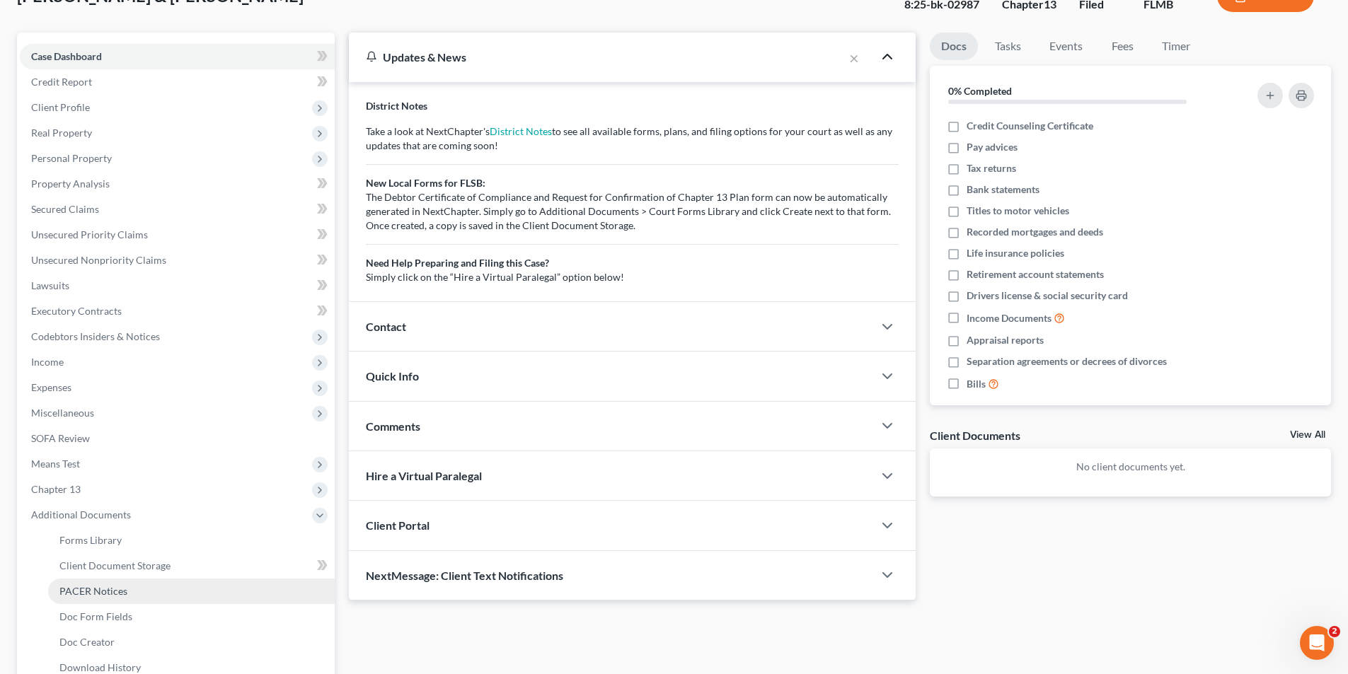
click at [108, 588] on span "PACER Notices" at bounding box center [93, 591] width 68 height 12
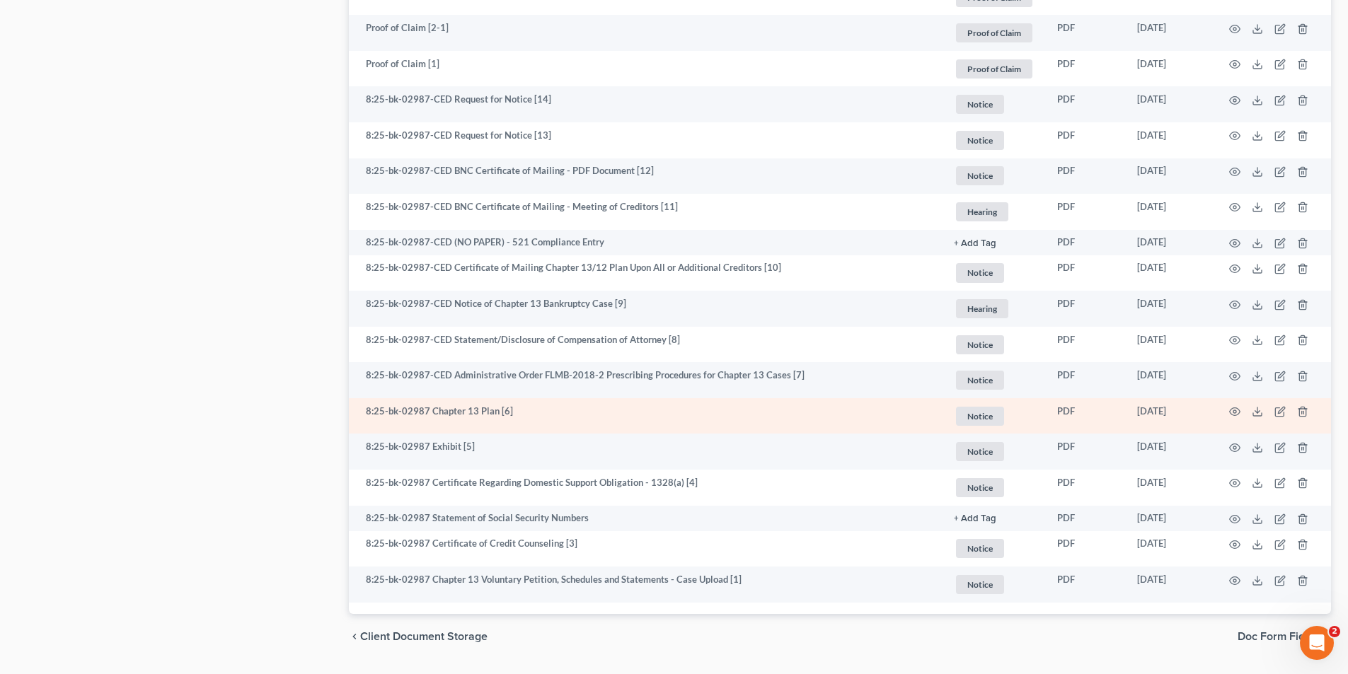
scroll to position [2232, 0]
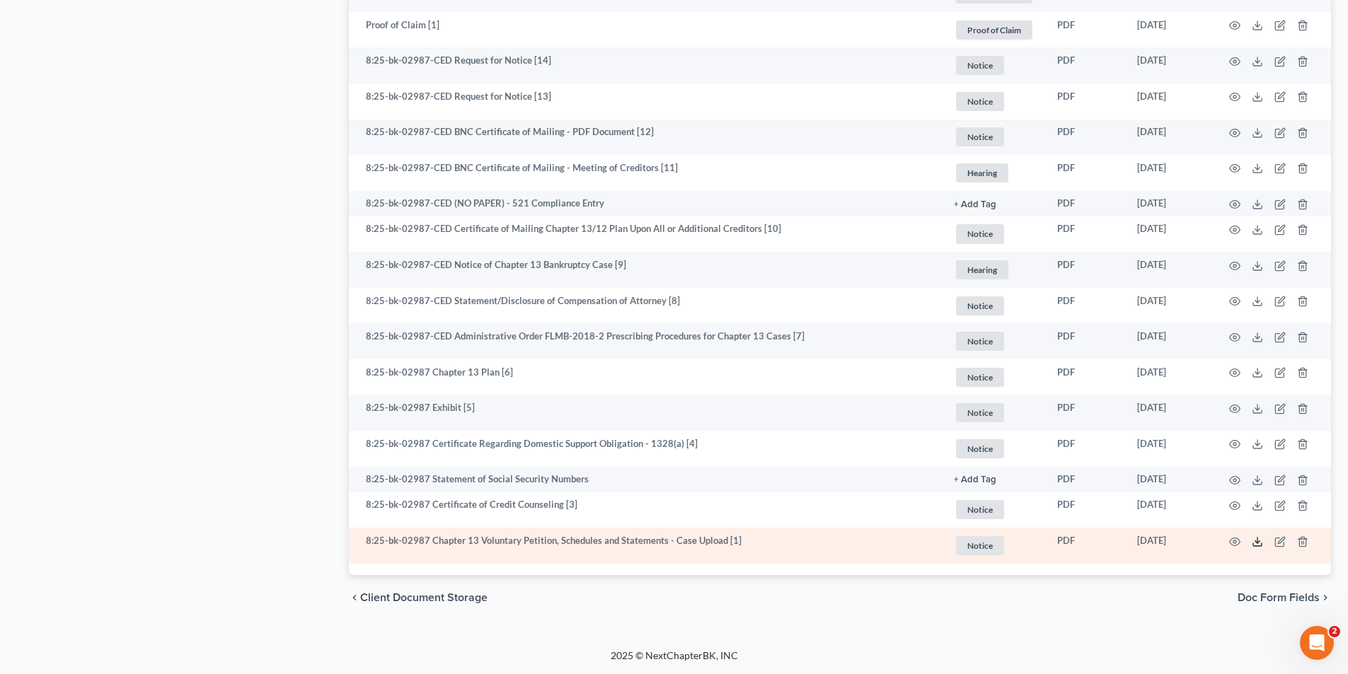
click at [1259, 541] on icon at bounding box center [1257, 541] width 11 height 11
